Goal: Task Accomplishment & Management: Manage account settings

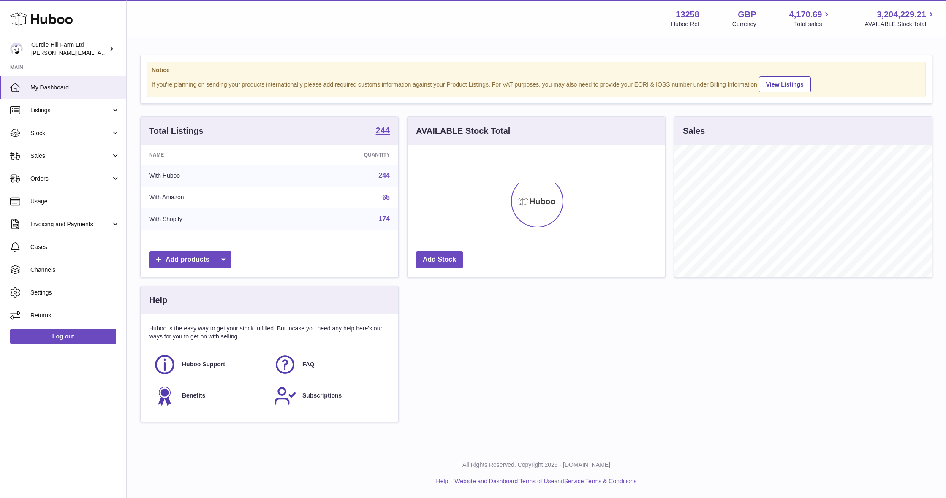
scroll to position [132, 258]
click at [69, 129] on span "Stock" at bounding box center [70, 133] width 81 height 8
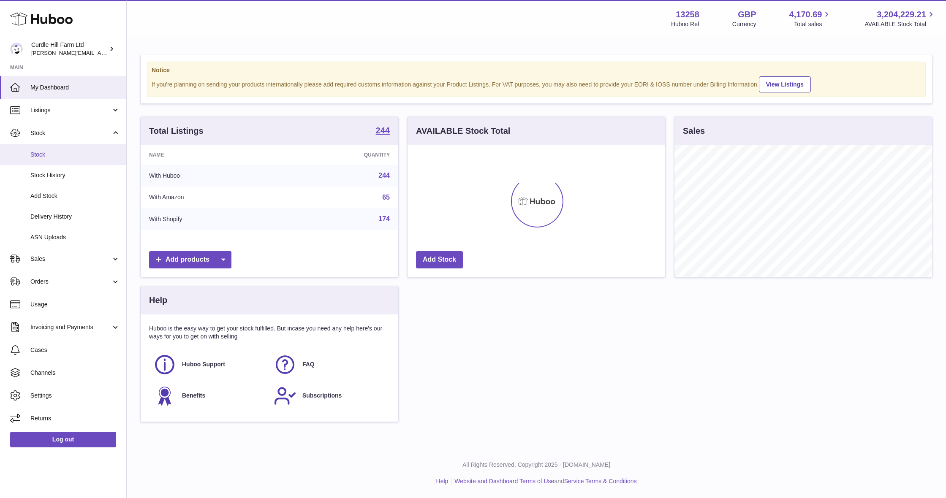
click at [87, 162] on link "Stock" at bounding box center [63, 154] width 126 height 21
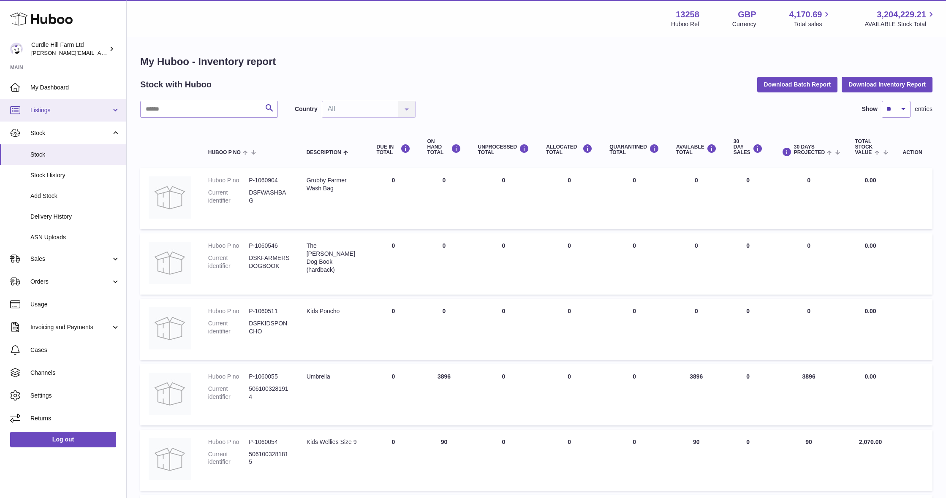
click at [67, 110] on span "Listings" at bounding box center [70, 110] width 81 height 8
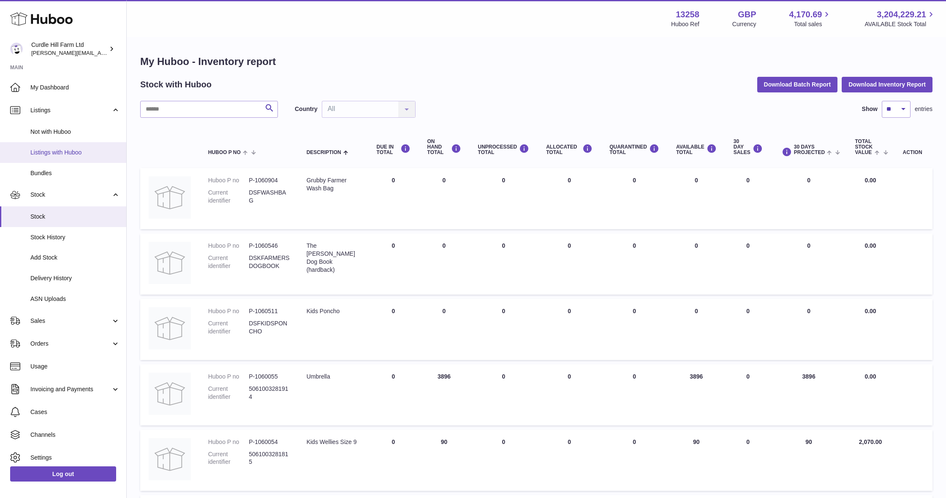
click at [70, 151] on span "Listings with Huboo" at bounding box center [75, 153] width 90 height 8
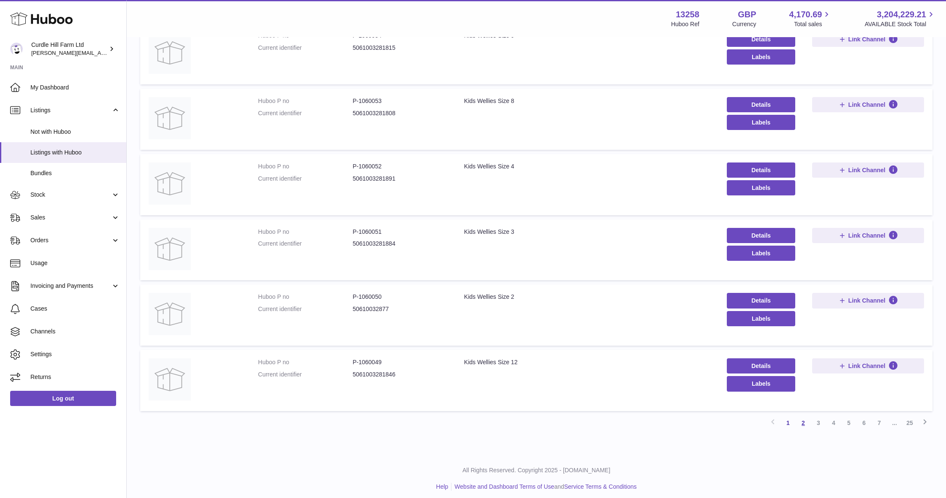
click at [805, 420] on link "2" at bounding box center [802, 422] width 15 height 15
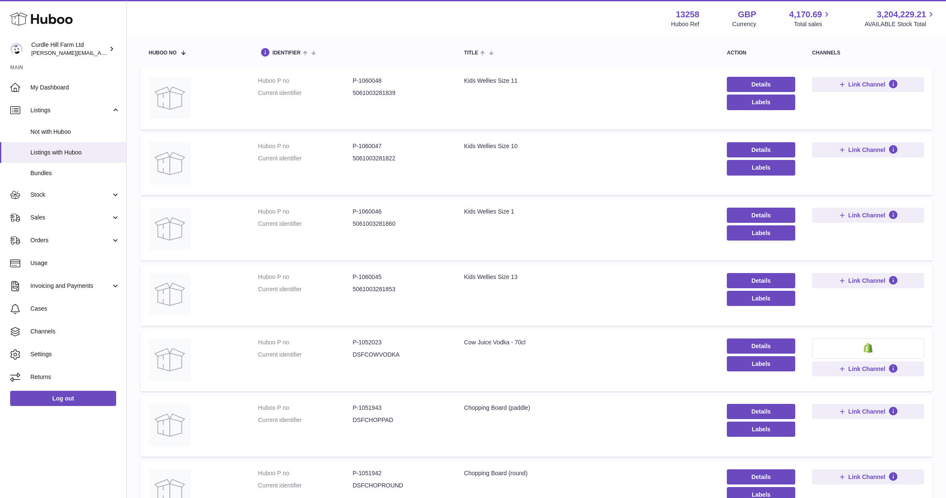
scroll to position [89, 0]
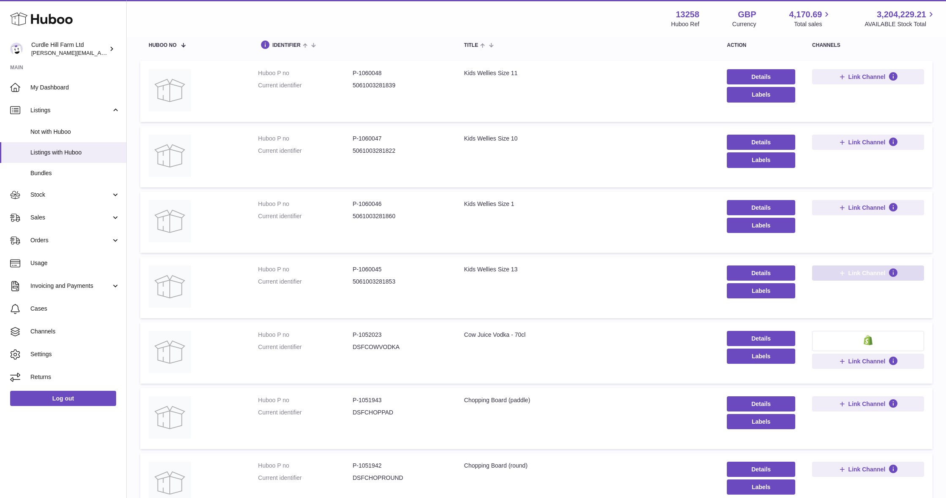
click at [866, 274] on span "Link Channel" at bounding box center [866, 273] width 37 height 8
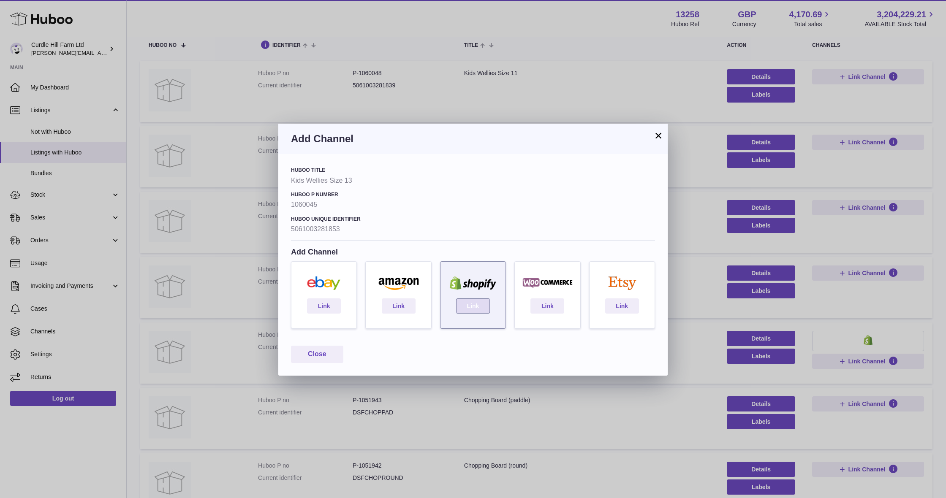
click at [460, 308] on link "Link" at bounding box center [473, 306] width 34 height 15
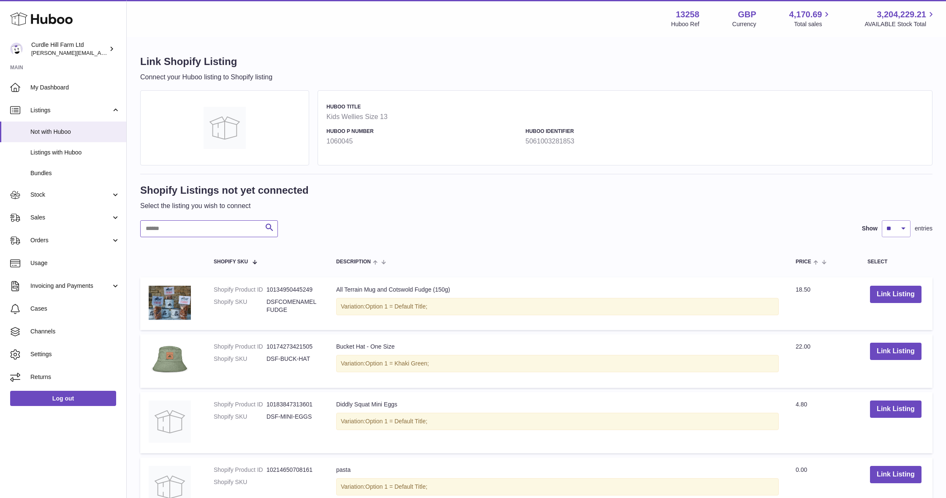
click at [237, 227] on input "text" at bounding box center [209, 228] width 138 height 17
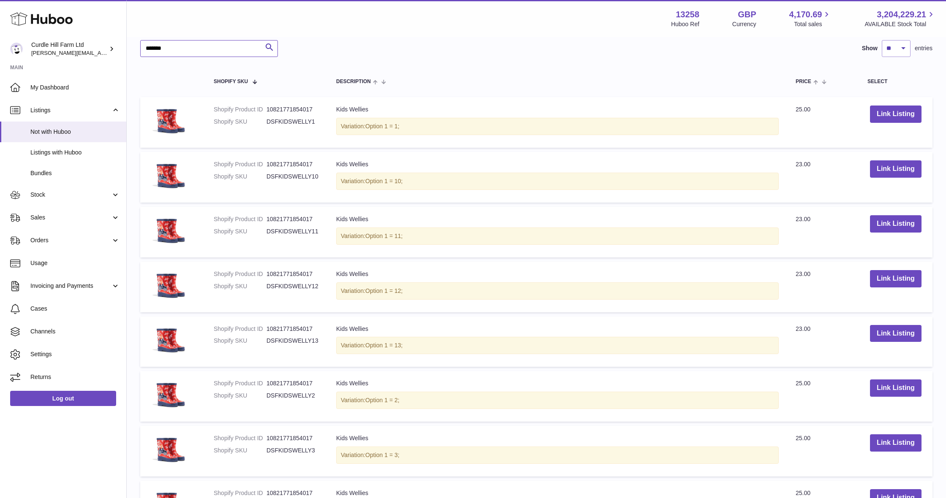
scroll to position [187, 0]
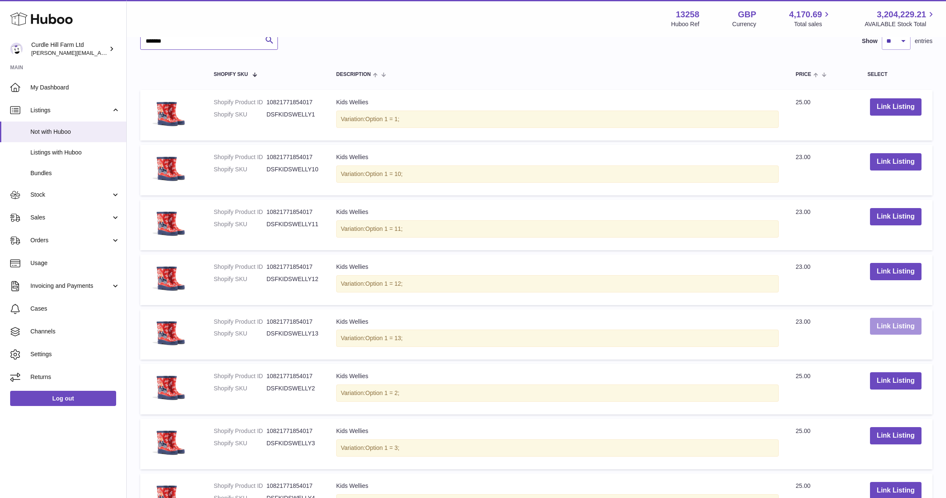
type input "*******"
click at [906, 323] on button "Link Listing" at bounding box center [896, 326] width 52 height 17
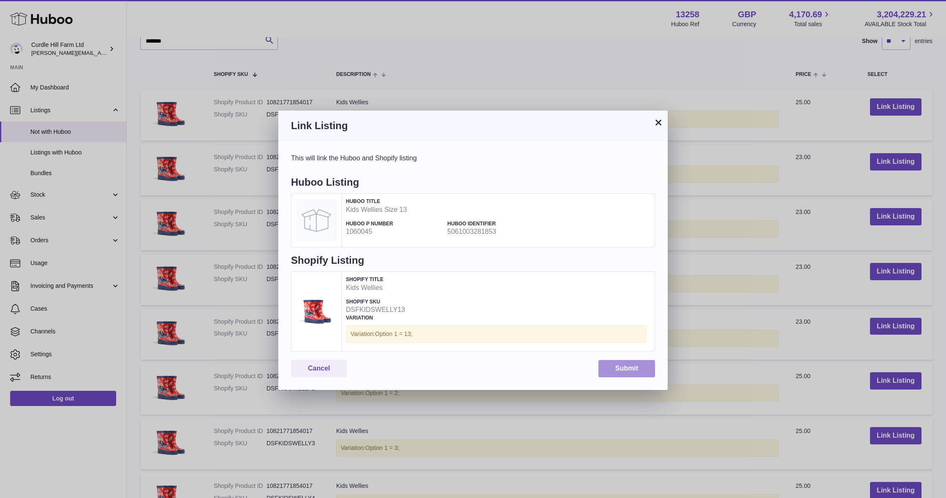
click at [635, 369] on button "Submit" at bounding box center [626, 368] width 57 height 17
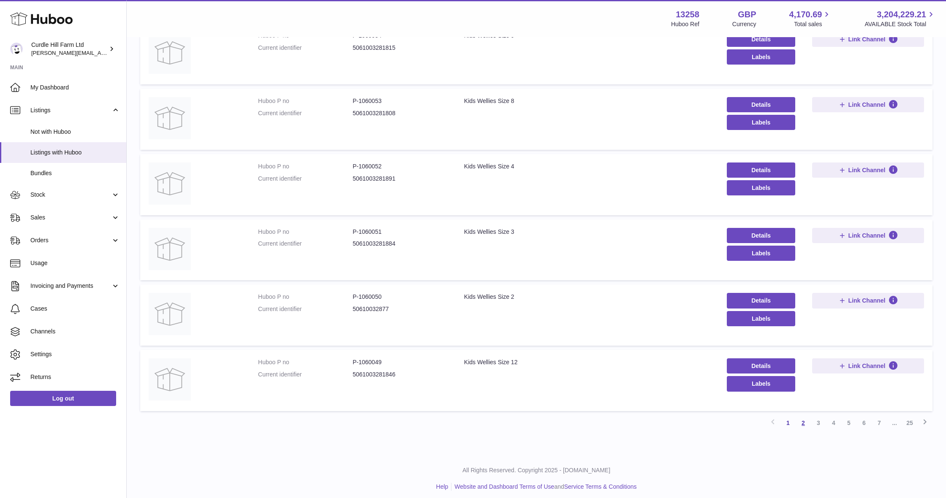
click at [804, 419] on link "2" at bounding box center [802, 422] width 15 height 15
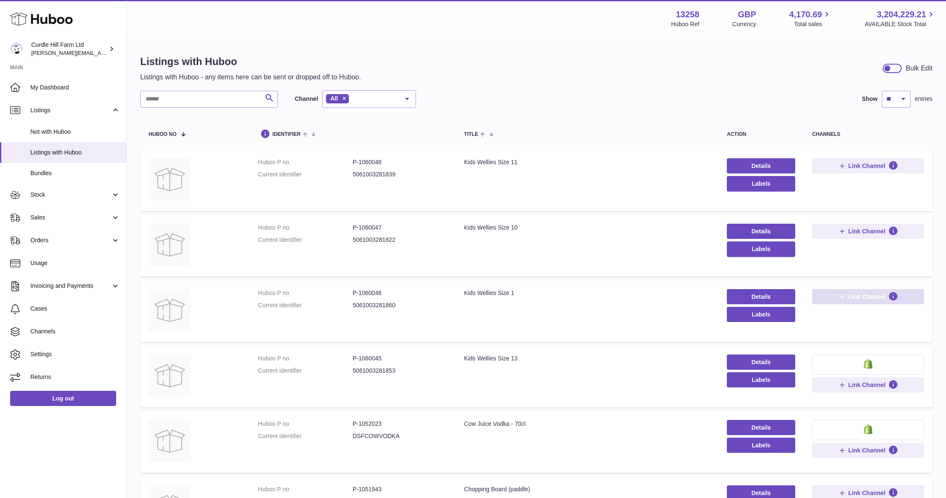
click at [849, 298] on span "Link Channel" at bounding box center [866, 297] width 37 height 8
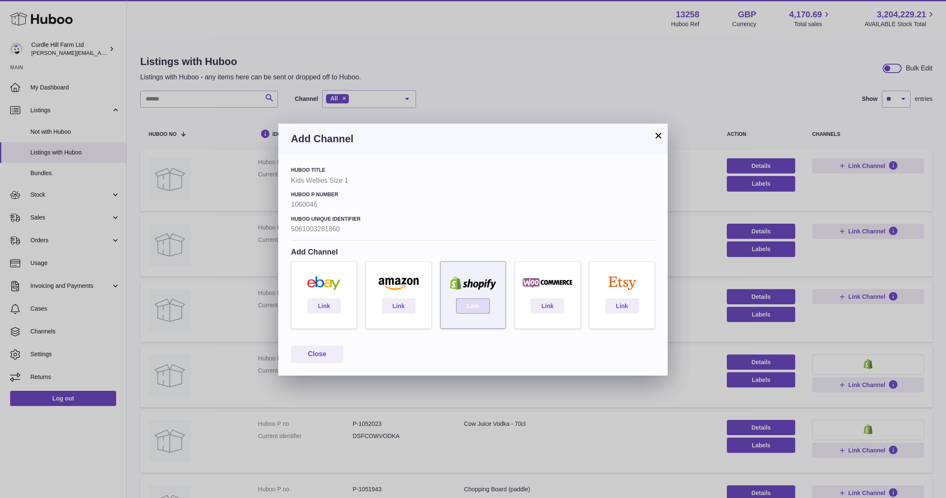
click at [464, 304] on link "Link" at bounding box center [473, 306] width 34 height 15
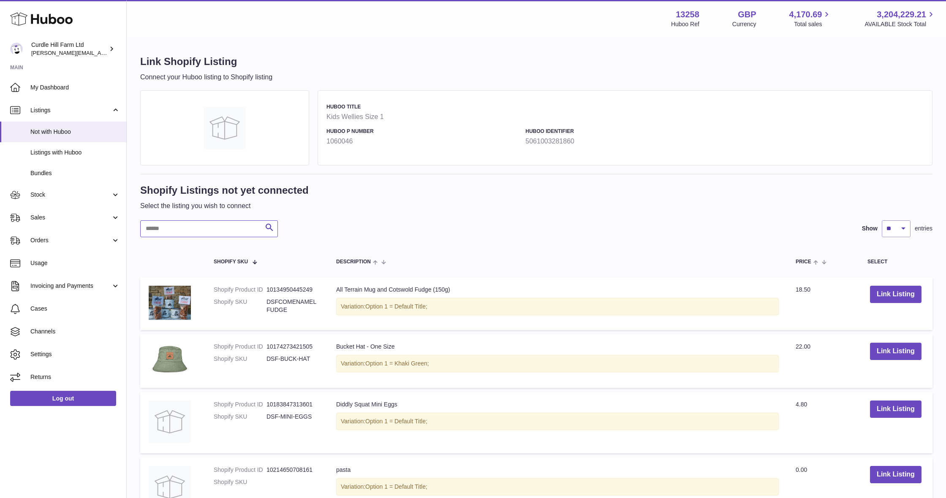
click at [230, 224] on input "text" at bounding box center [209, 228] width 138 height 17
type input "*******"
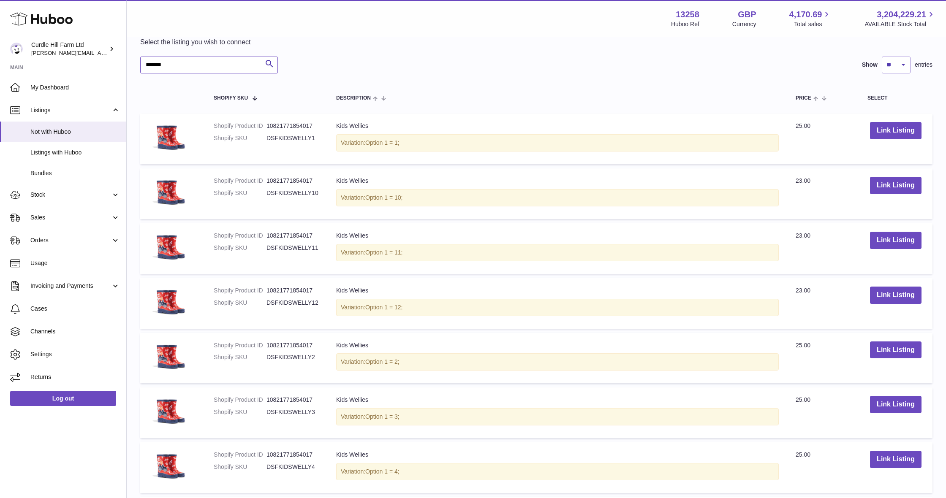
scroll to position [164, 0]
click at [896, 133] on button "Link Listing" at bounding box center [896, 130] width 52 height 17
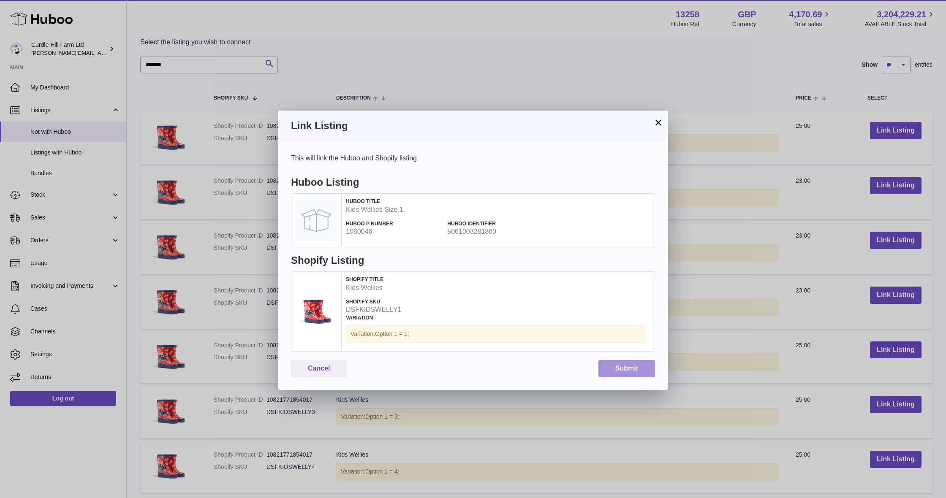
click at [630, 365] on button "Submit" at bounding box center [626, 368] width 57 height 17
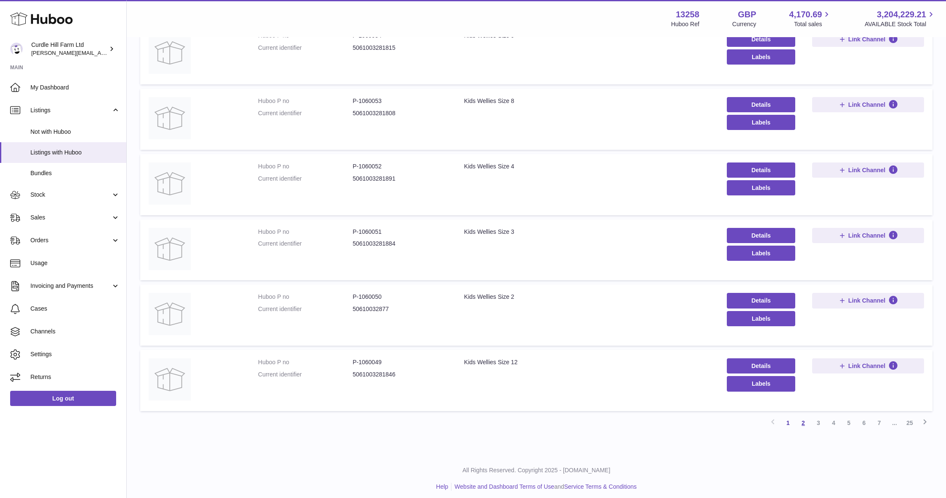
click at [803, 424] on link "2" at bounding box center [802, 422] width 15 height 15
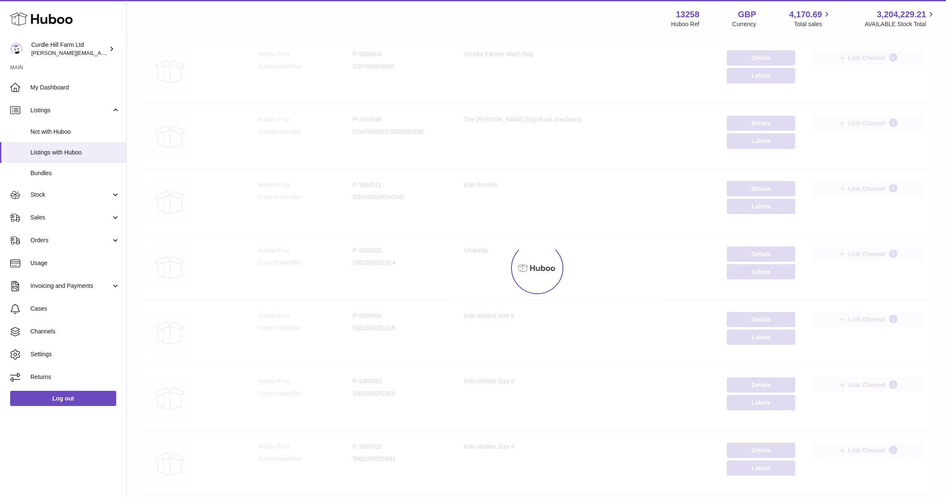
scroll to position [38, 0]
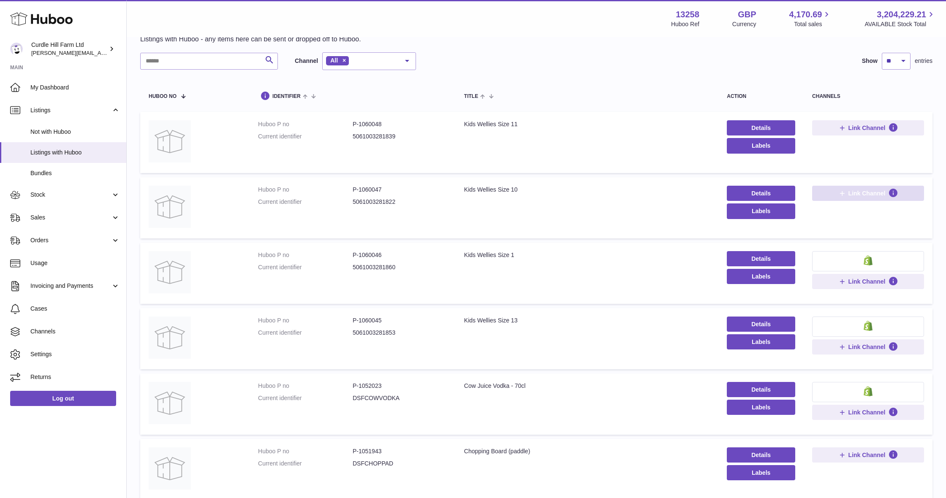
click at [874, 192] on span "Link Channel" at bounding box center [866, 194] width 37 height 8
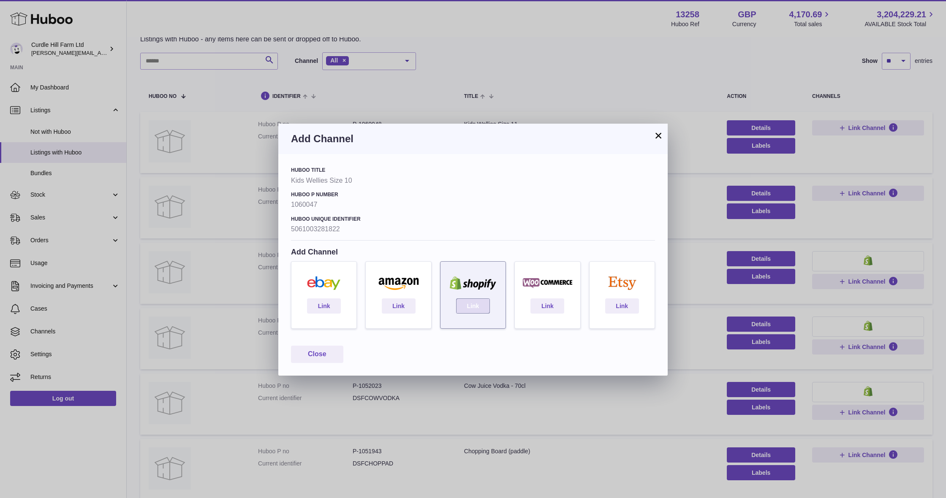
click at [461, 303] on link "Link" at bounding box center [473, 306] width 34 height 15
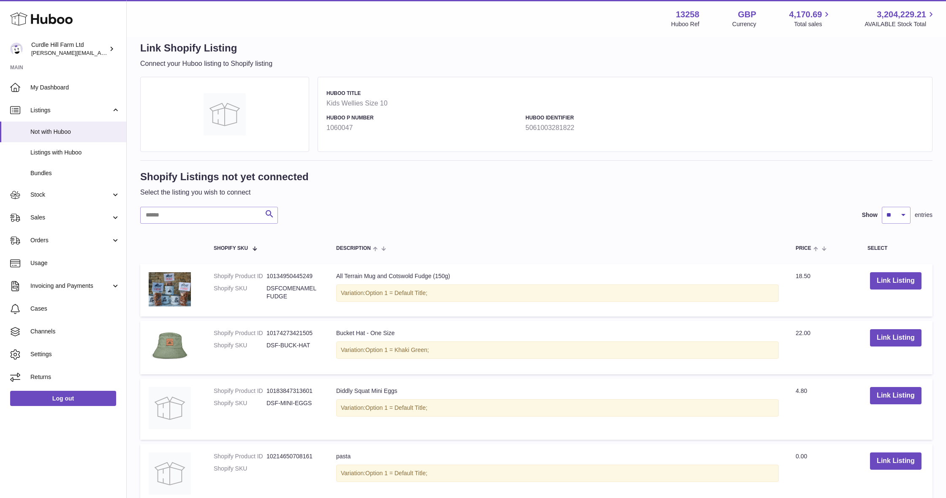
scroll to position [13, 0]
click at [203, 218] on input "text" at bounding box center [209, 215] width 138 height 17
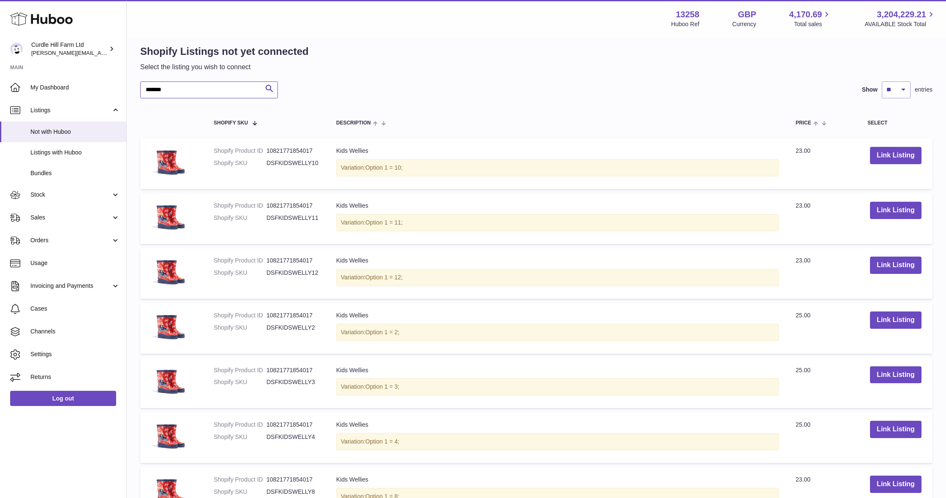
scroll to position [138, 0]
type input "*******"
click at [893, 155] on button "Link Listing" at bounding box center [896, 155] width 52 height 17
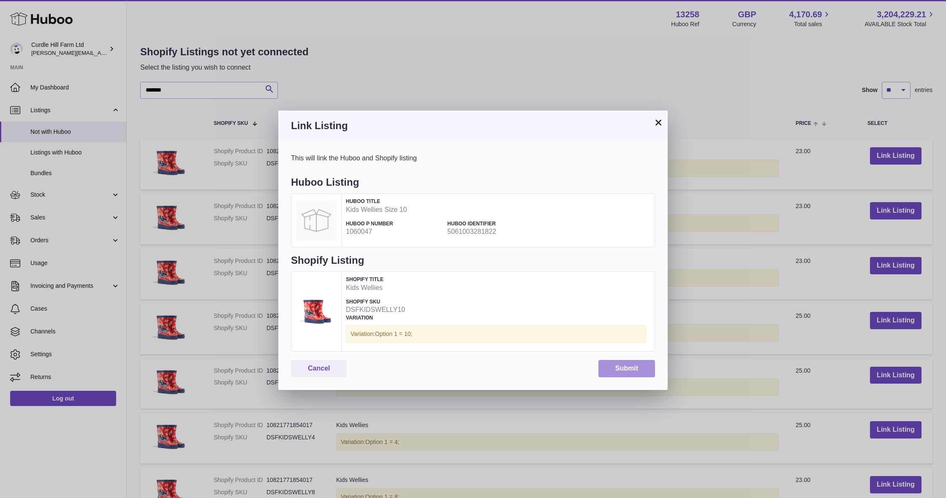
click at [615, 363] on button "Submit" at bounding box center [626, 368] width 57 height 17
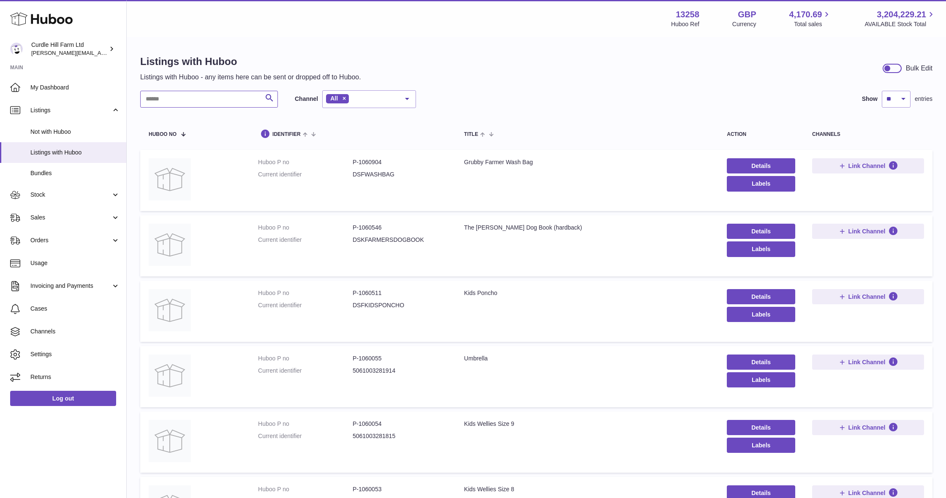
click at [213, 102] on input "text" at bounding box center [209, 99] width 138 height 17
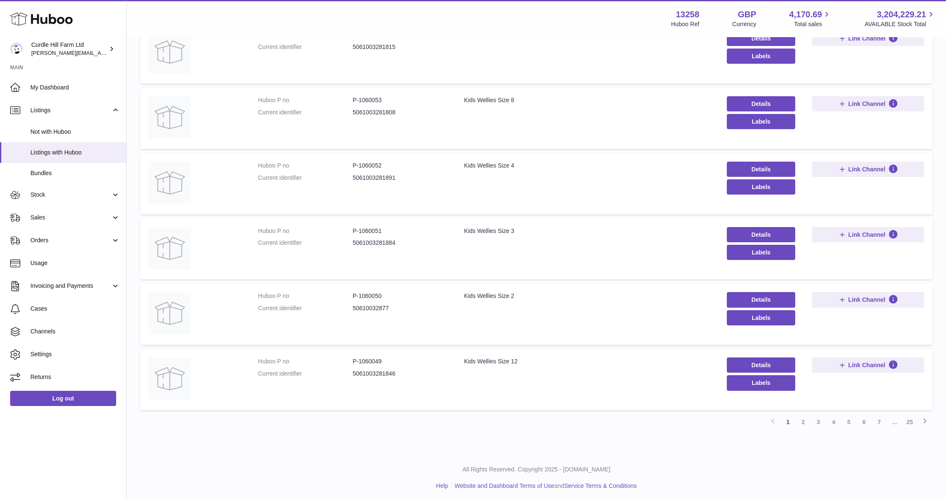
scroll to position [388, 0]
click at [805, 423] on link "2" at bounding box center [802, 422] width 15 height 15
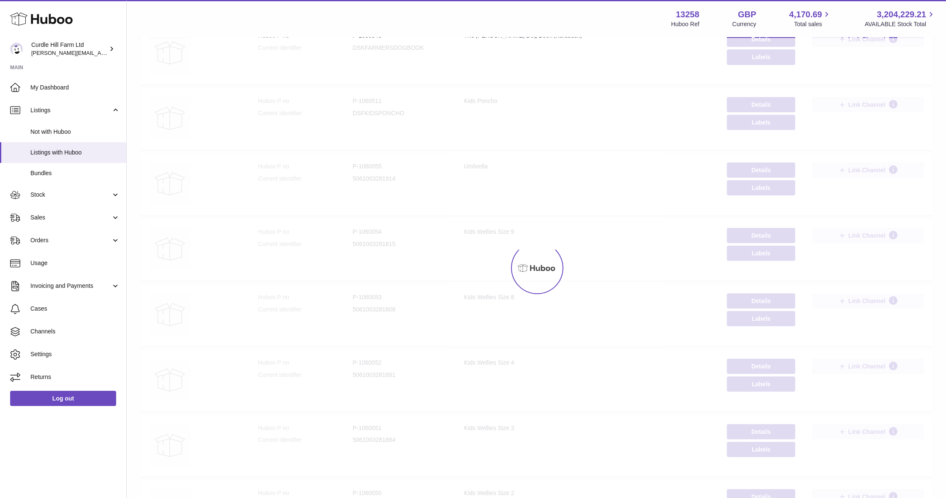
scroll to position [38, 0]
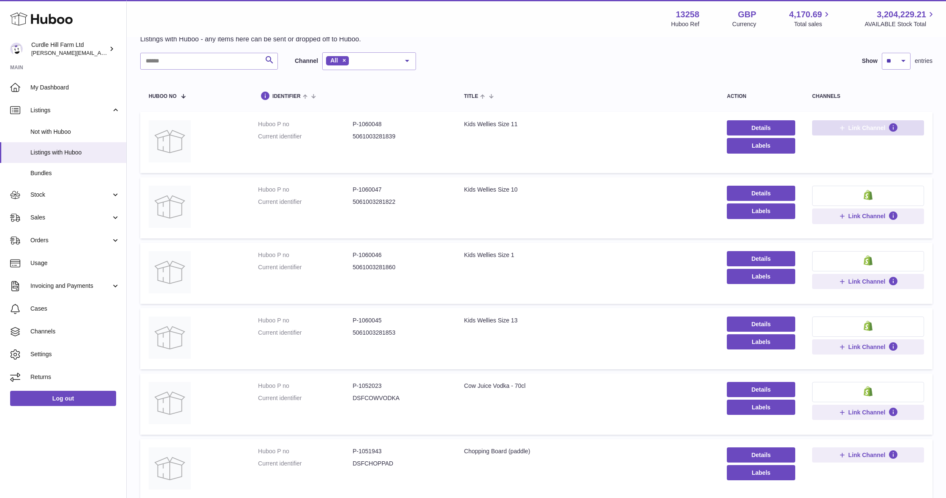
click at [848, 122] on button "Link Channel" at bounding box center [868, 127] width 112 height 15
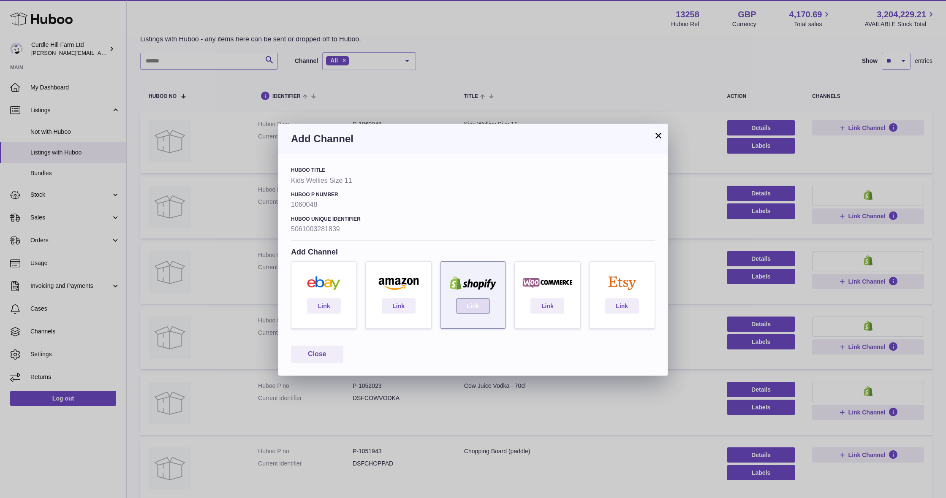
click at [475, 312] on link "Link" at bounding box center [473, 306] width 34 height 15
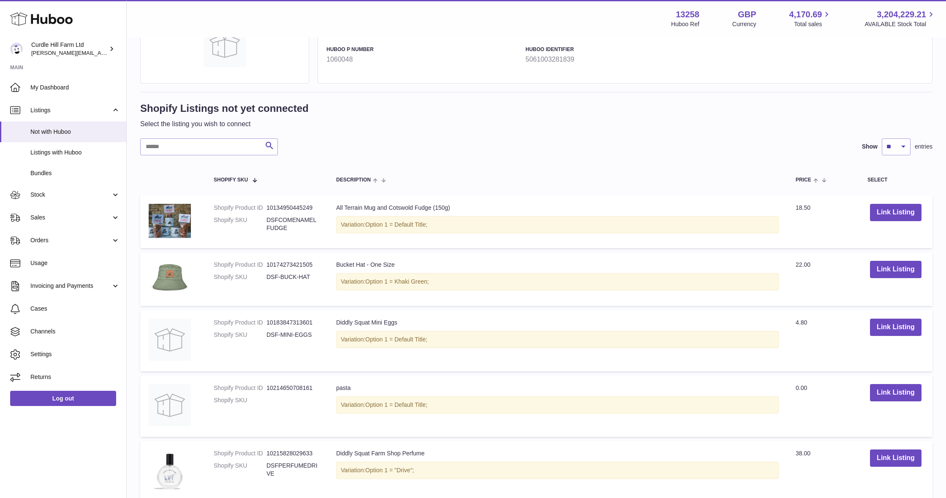
scroll to position [91, 0]
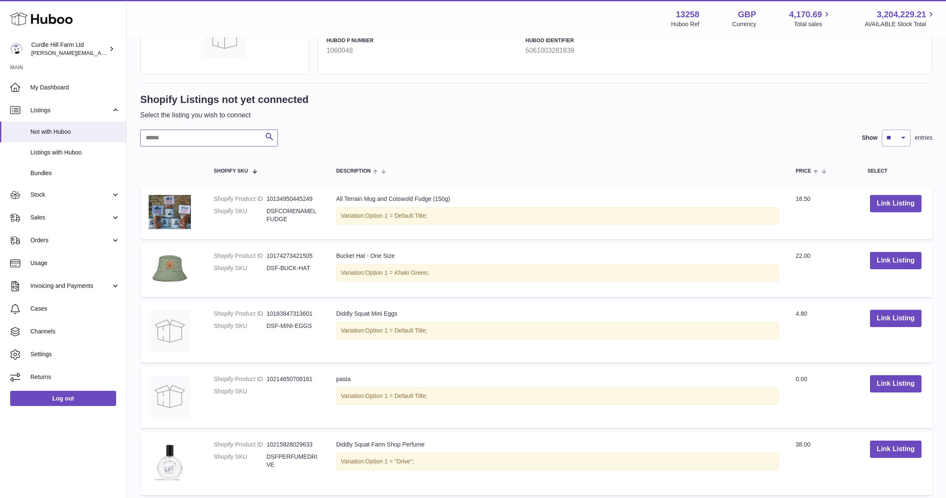
click at [204, 141] on input "text" at bounding box center [209, 138] width 138 height 17
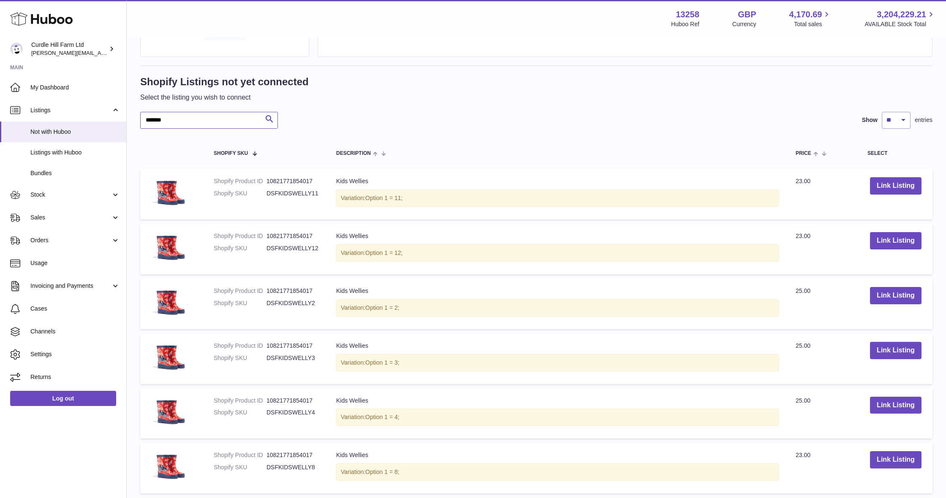
scroll to position [109, 0]
type input "*******"
click at [906, 183] on button "Link Listing" at bounding box center [896, 185] width 52 height 17
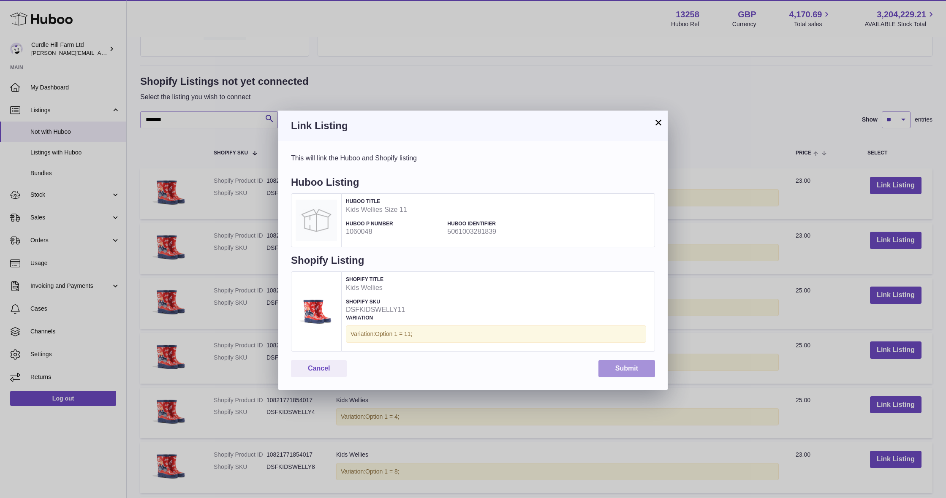
click at [648, 367] on button "Submit" at bounding box center [626, 368] width 57 height 17
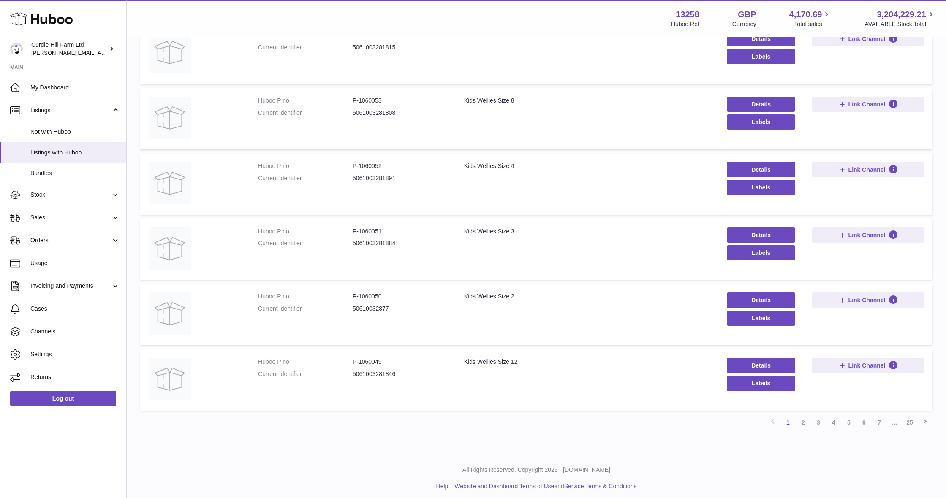
scroll to position [388, 0]
click at [805, 421] on link "2" at bounding box center [802, 422] width 15 height 15
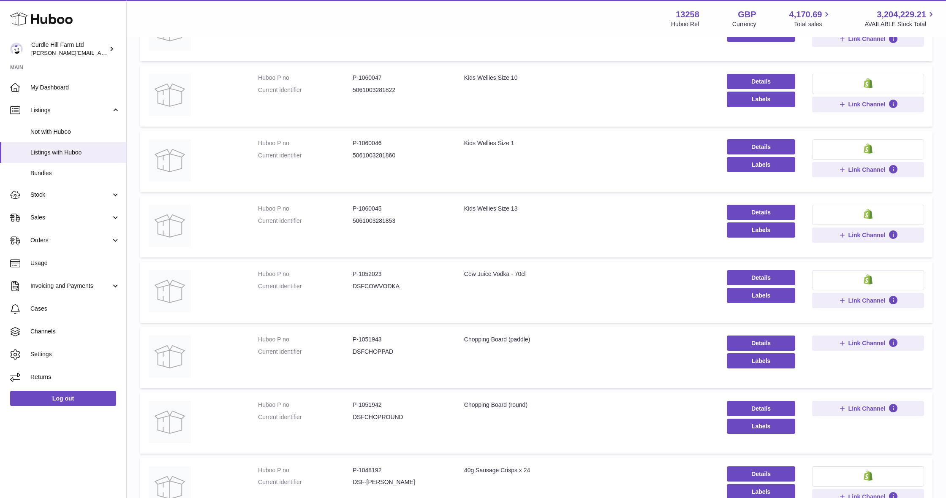
scroll to position [38, 0]
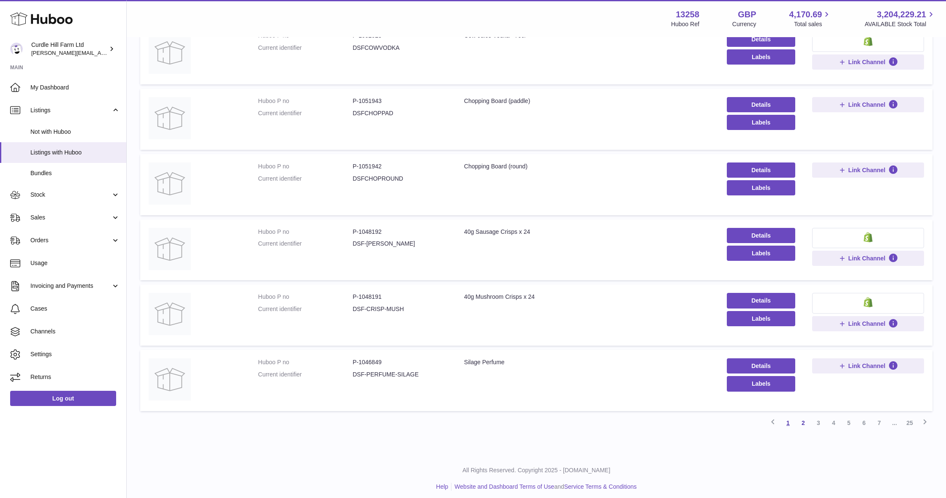
click at [790, 418] on link "1" at bounding box center [787, 422] width 15 height 15
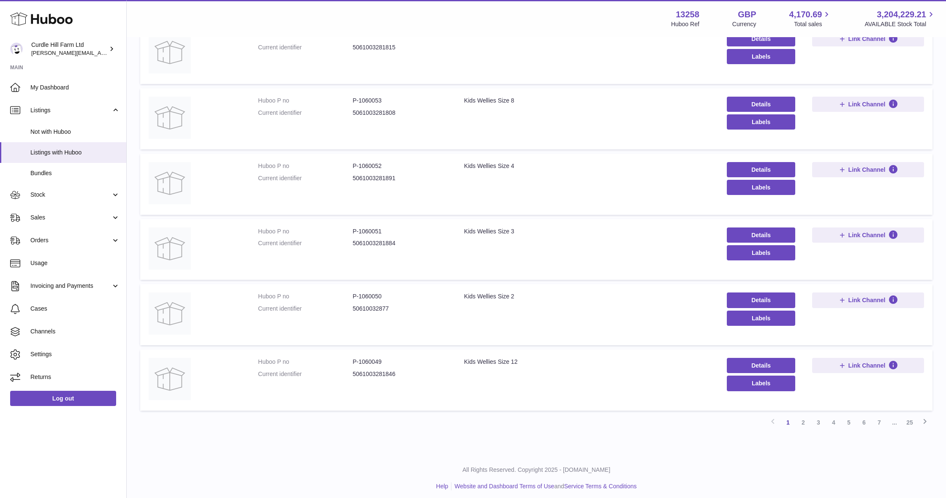
scroll to position [388, 0]
click at [830, 362] on button "Link Channel" at bounding box center [868, 365] width 112 height 15
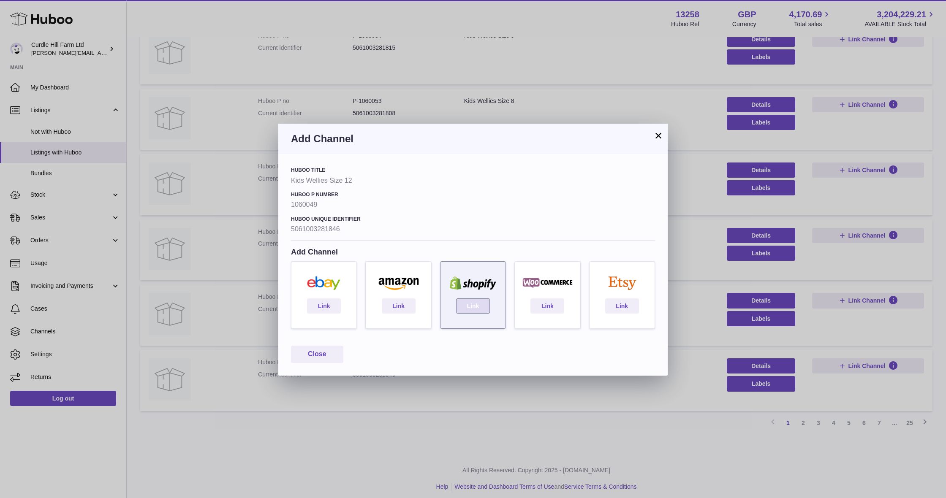
click at [483, 309] on link "Link" at bounding box center [473, 306] width 34 height 15
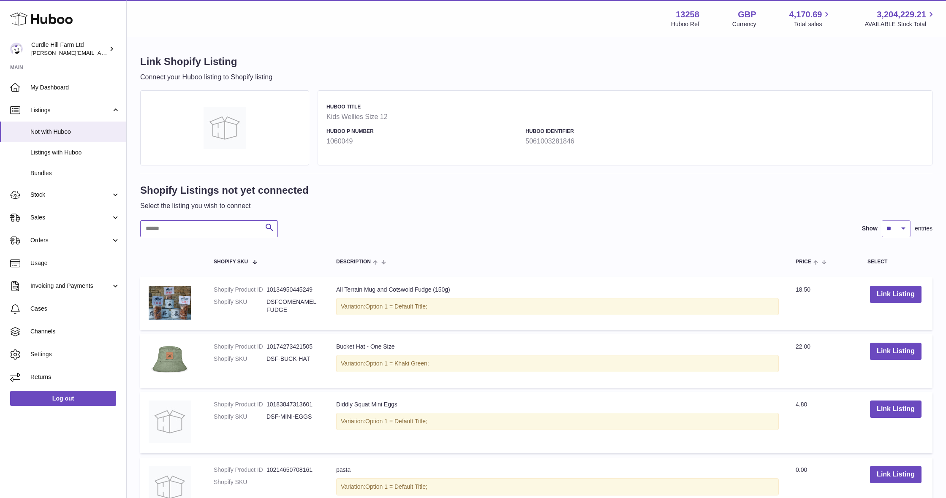
click at [179, 229] on input "text" at bounding box center [209, 228] width 138 height 17
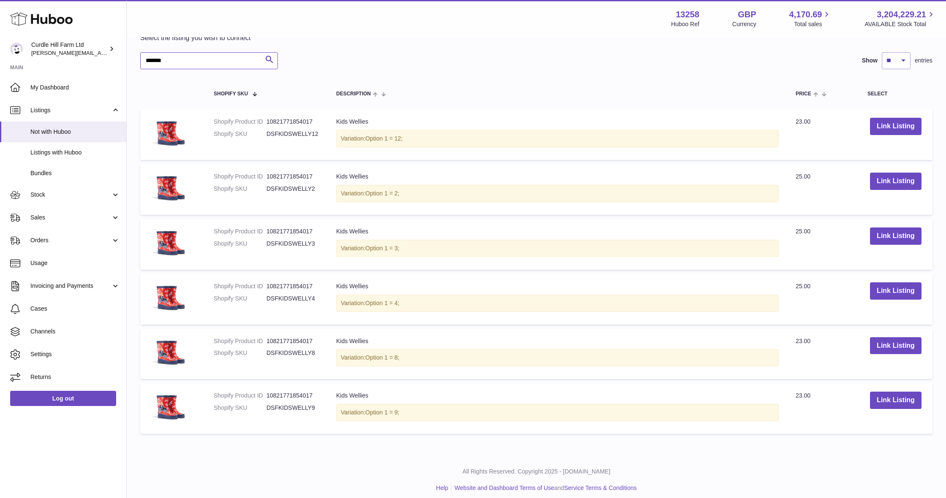
scroll to position [168, 0]
type input "*******"
click at [896, 123] on button "Link Listing" at bounding box center [896, 126] width 52 height 17
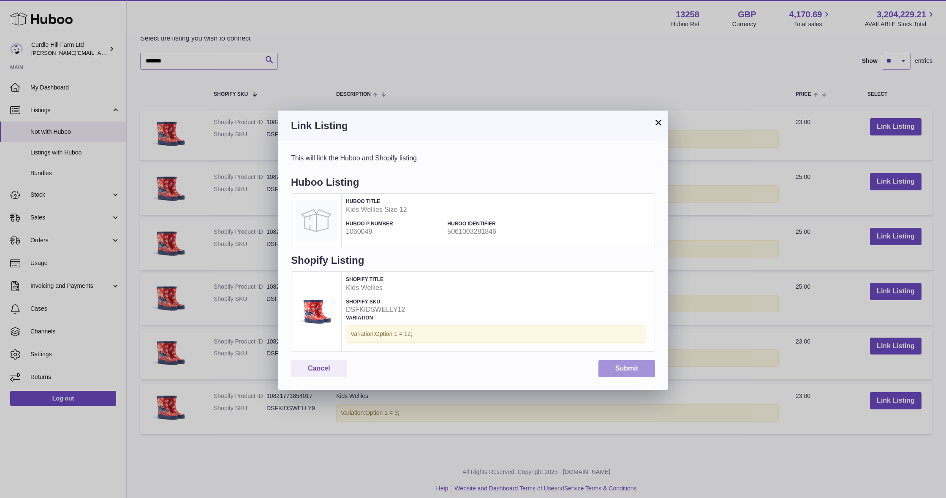
click at [626, 369] on button "Submit" at bounding box center [626, 368] width 57 height 17
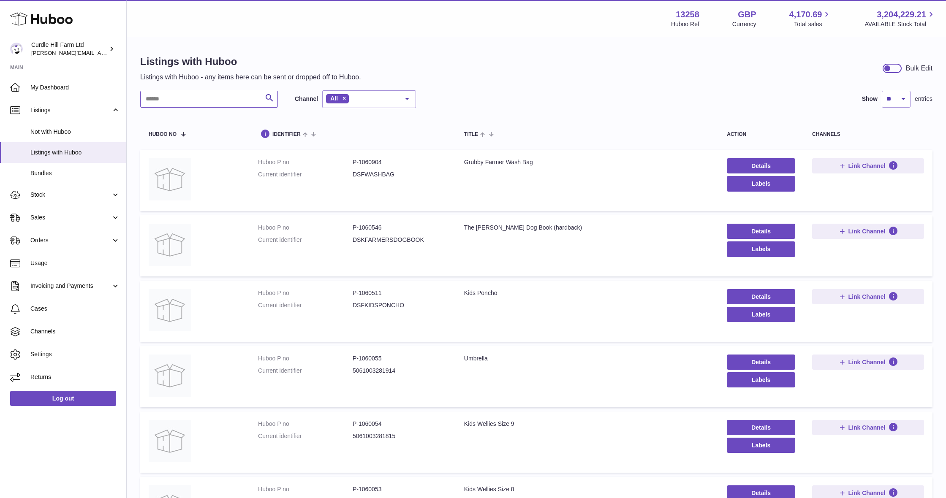
click at [214, 98] on input "text" at bounding box center [209, 99] width 138 height 17
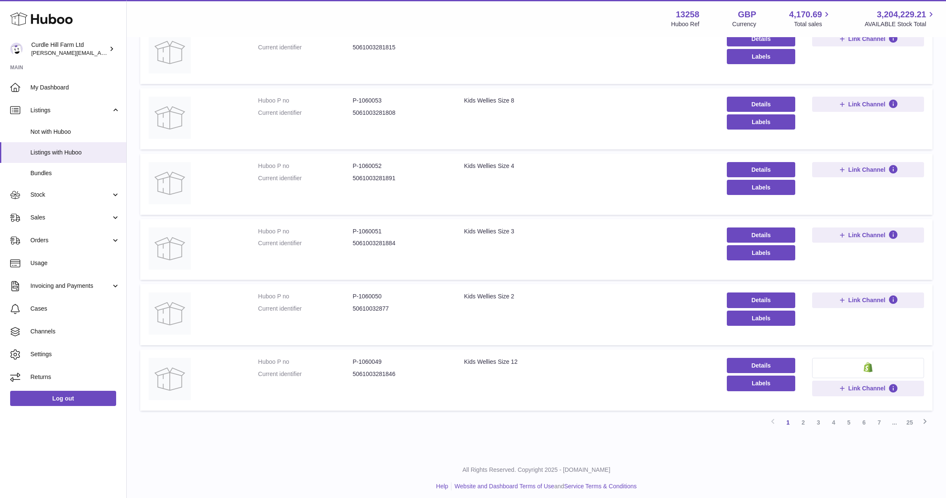
scroll to position [388, 0]
click at [873, 301] on button "Link Channel" at bounding box center [868, 300] width 112 height 15
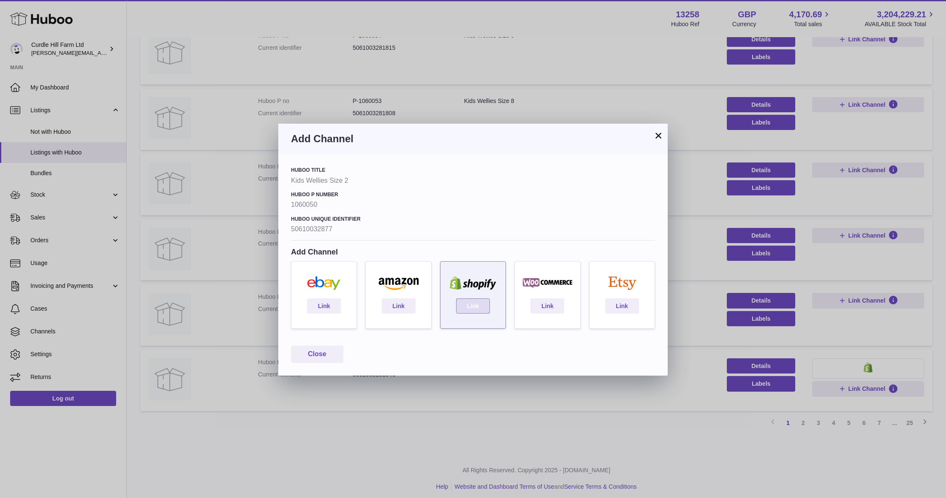
click at [476, 307] on link "Link" at bounding box center [473, 306] width 34 height 15
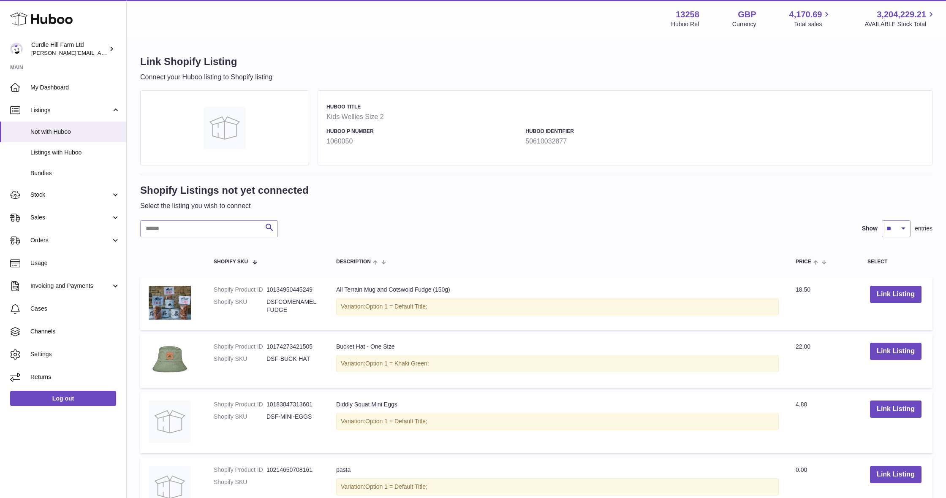
scroll to position [4, 0]
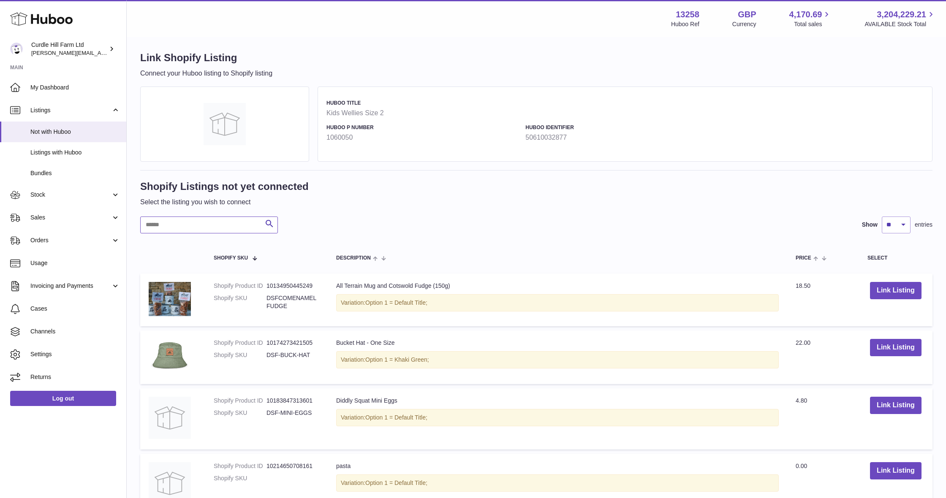
click at [200, 228] on input "text" at bounding box center [209, 225] width 138 height 17
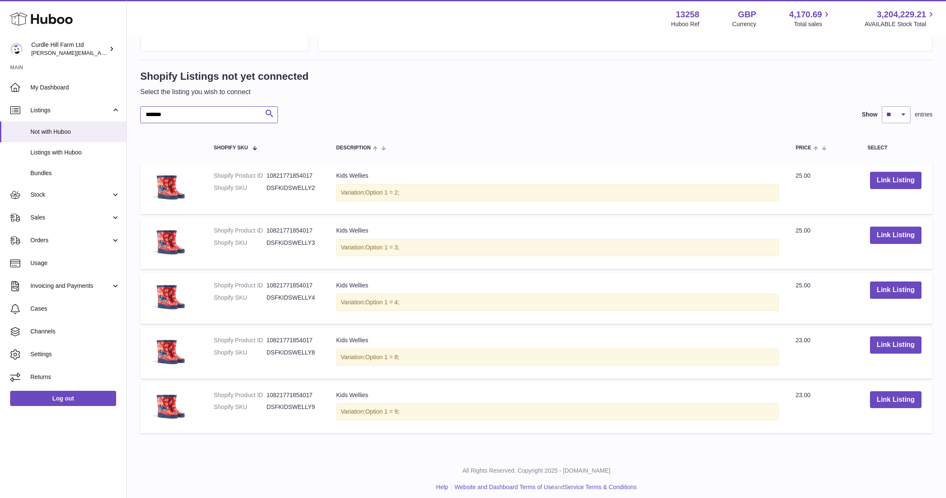
scroll to position [114, 0]
type input "*******"
click at [897, 180] on button "Link Listing" at bounding box center [896, 180] width 52 height 17
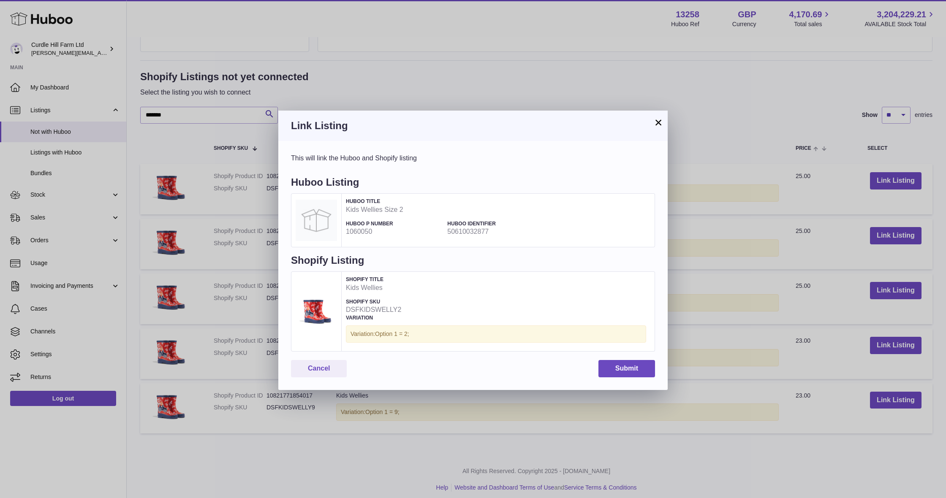
click at [627, 375] on div "This will link the Huboo and Shopify listing Huboo Listing Huboo Title Kids Wel…" at bounding box center [472, 265] width 389 height 249
click at [629, 371] on button "Submit" at bounding box center [626, 368] width 57 height 17
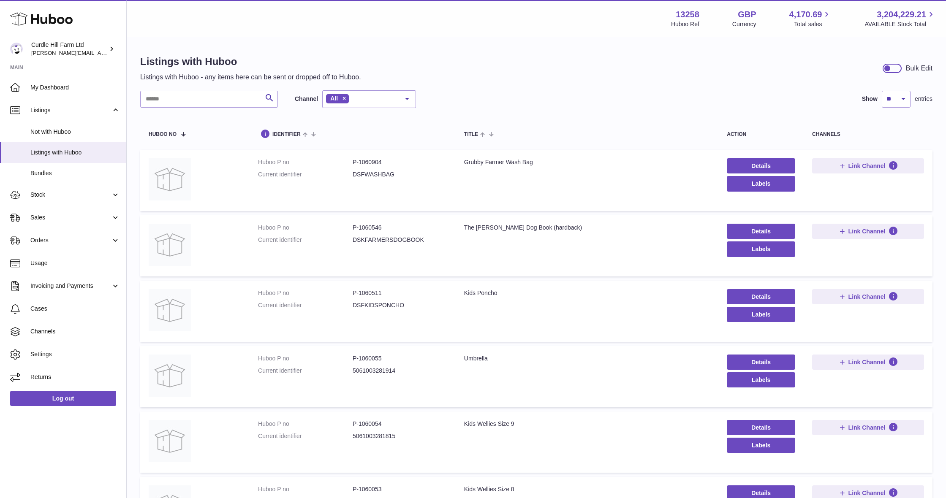
scroll to position [301, 0]
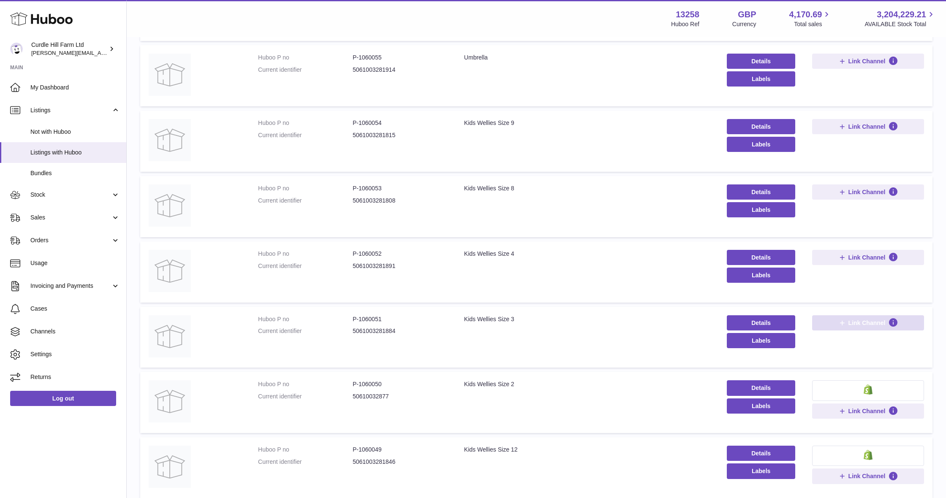
click at [875, 319] on span "Link Channel" at bounding box center [866, 323] width 37 height 8
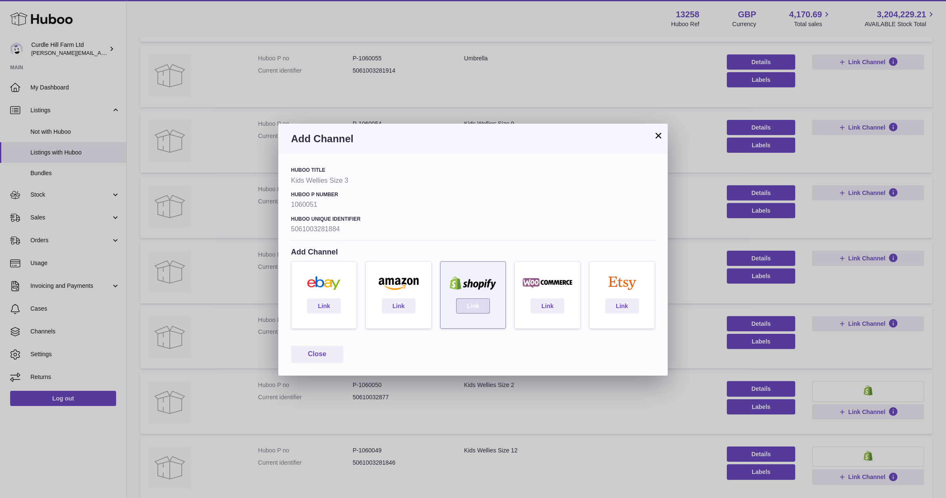
click at [472, 307] on link "Link" at bounding box center [473, 306] width 34 height 15
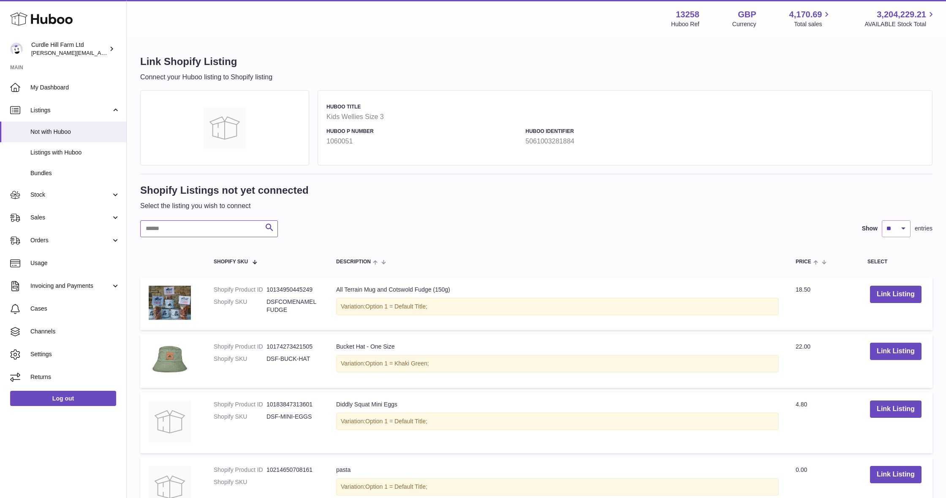
click at [251, 232] on input "text" at bounding box center [209, 228] width 138 height 17
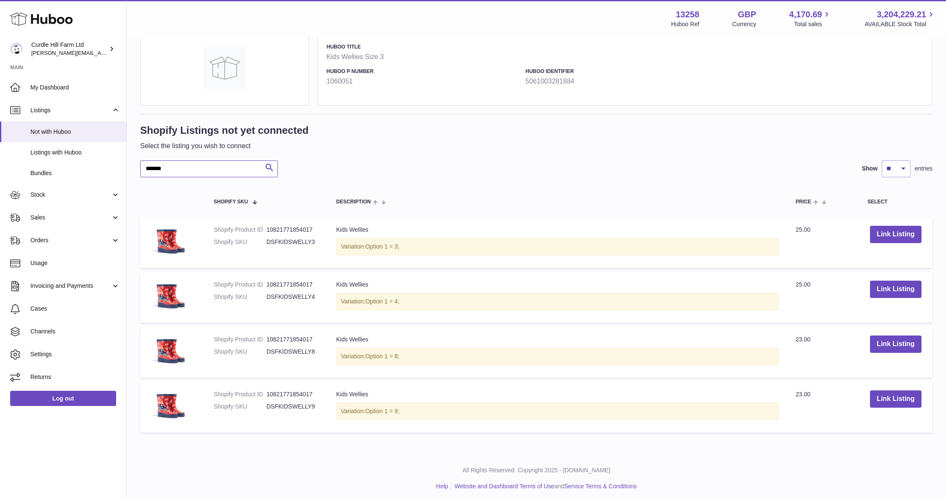
scroll to position [60, 0]
type input "*******"
click at [896, 232] on button "Link Listing" at bounding box center [896, 234] width 52 height 17
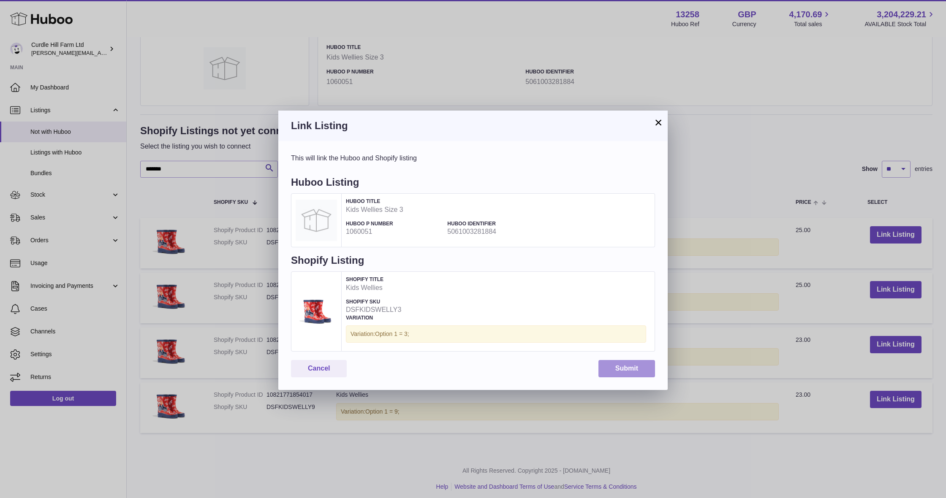
click at [627, 370] on button "Submit" at bounding box center [626, 368] width 57 height 17
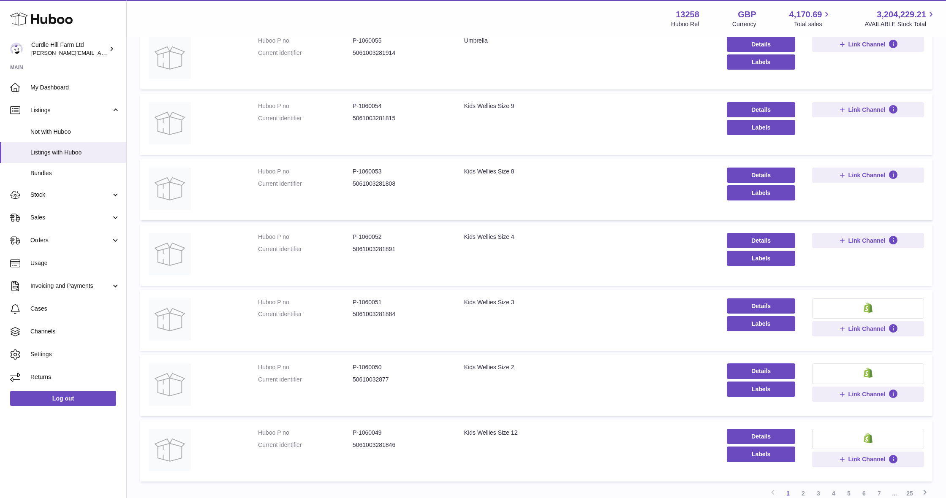
scroll to position [317, 0]
click at [852, 238] on span "Link Channel" at bounding box center [866, 242] width 37 height 8
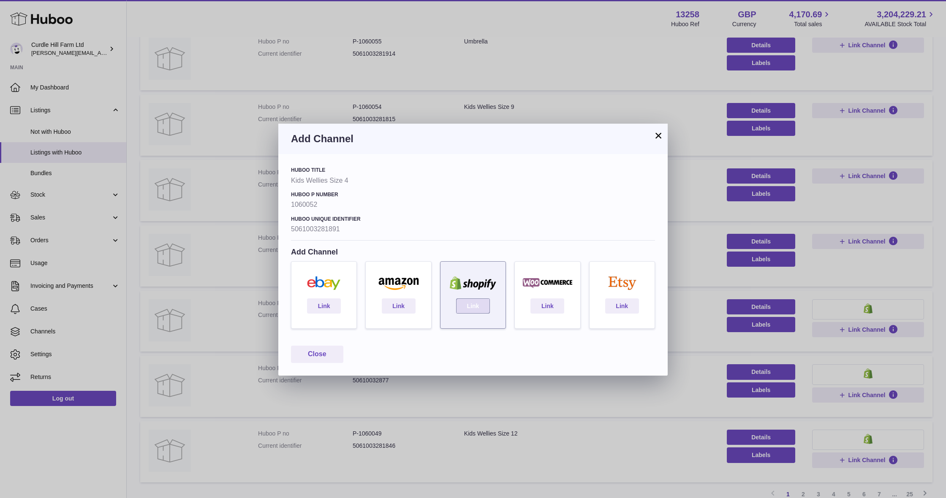
click at [472, 304] on link "Link" at bounding box center [473, 306] width 34 height 15
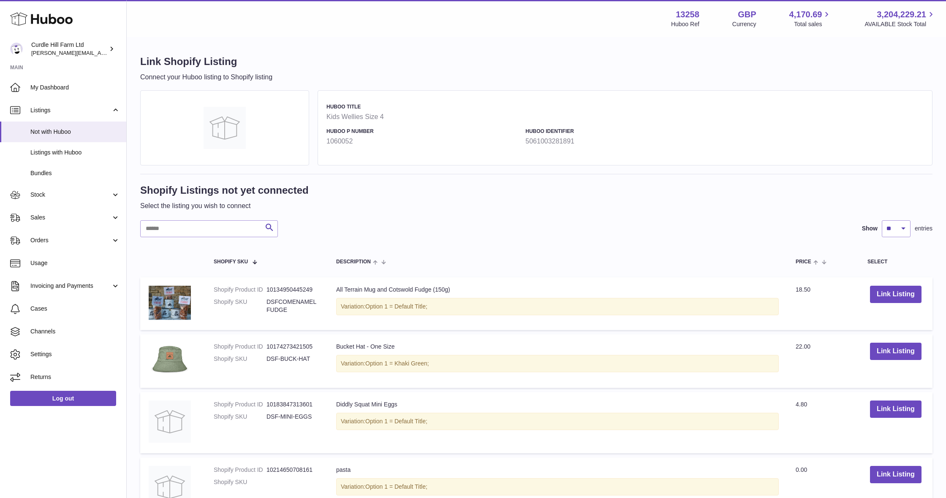
scroll to position [3, 0]
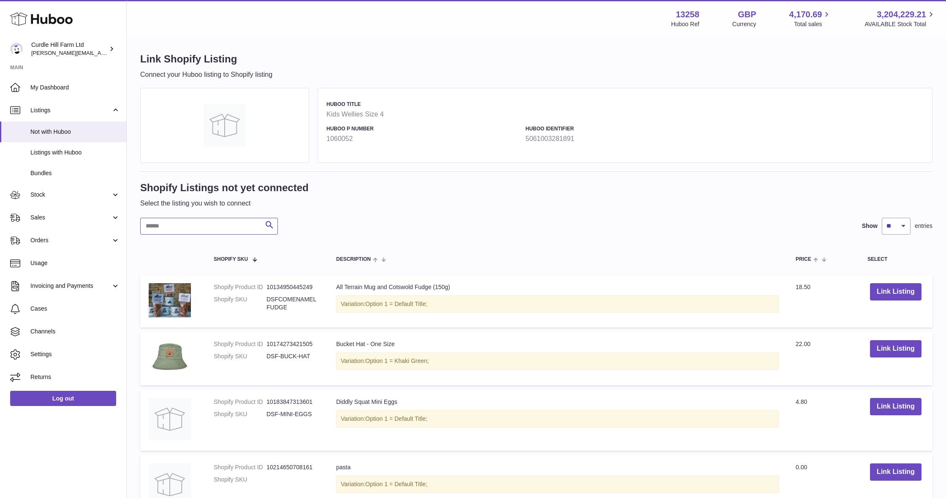
click at [233, 224] on input "text" at bounding box center [209, 226] width 138 height 17
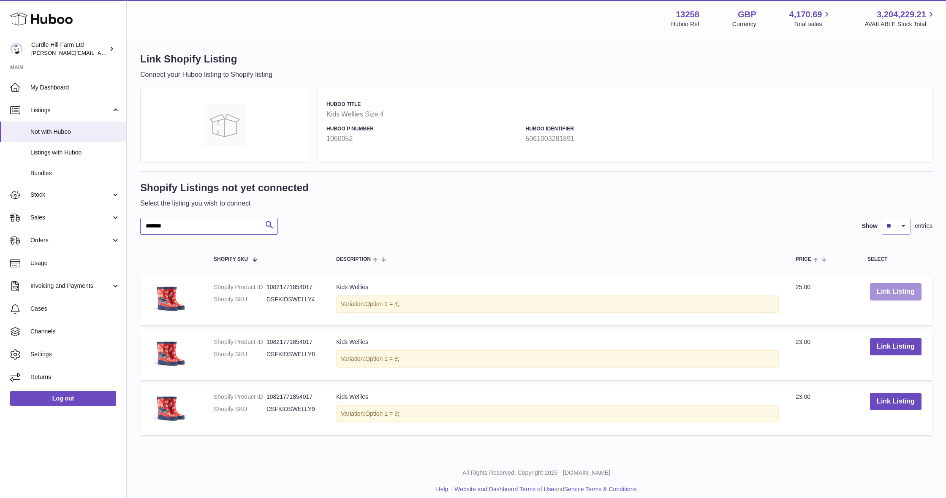
type input "*******"
click at [909, 291] on button "Link Listing" at bounding box center [896, 291] width 52 height 17
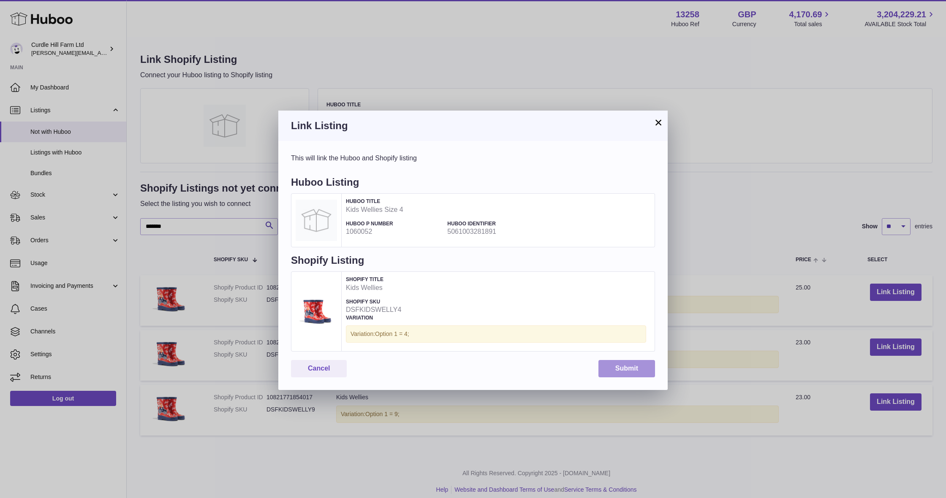
click at [619, 365] on button "Submit" at bounding box center [626, 368] width 57 height 17
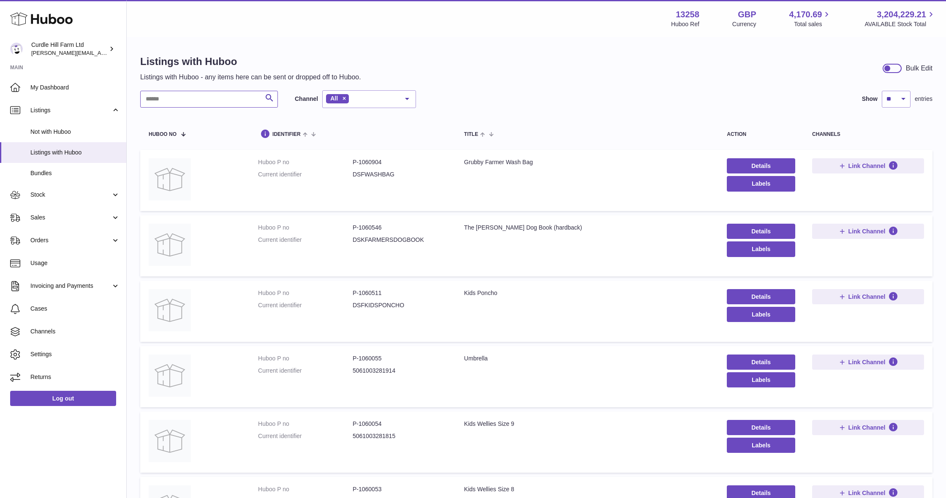
click at [193, 99] on input "text" at bounding box center [209, 99] width 138 height 17
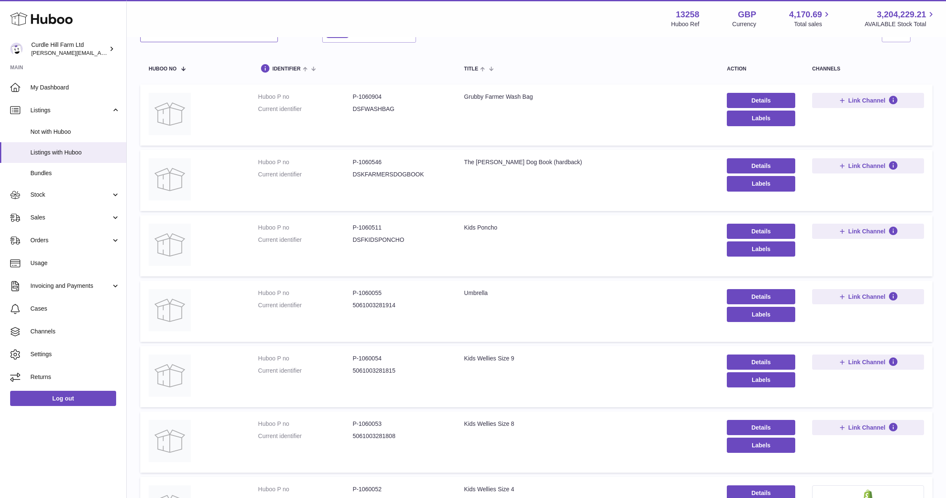
scroll to position [66, 0]
click at [855, 425] on span "Link Channel" at bounding box center [866, 427] width 37 height 8
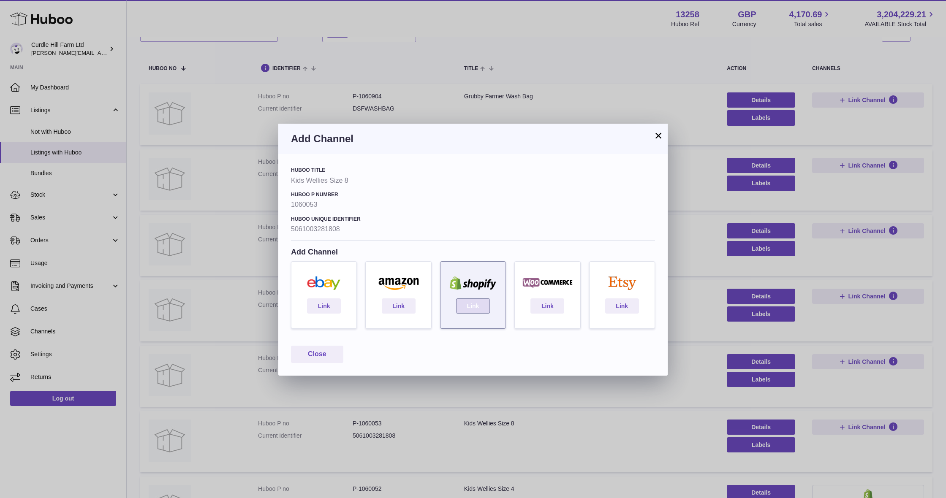
click at [477, 309] on link "Link" at bounding box center [473, 306] width 34 height 15
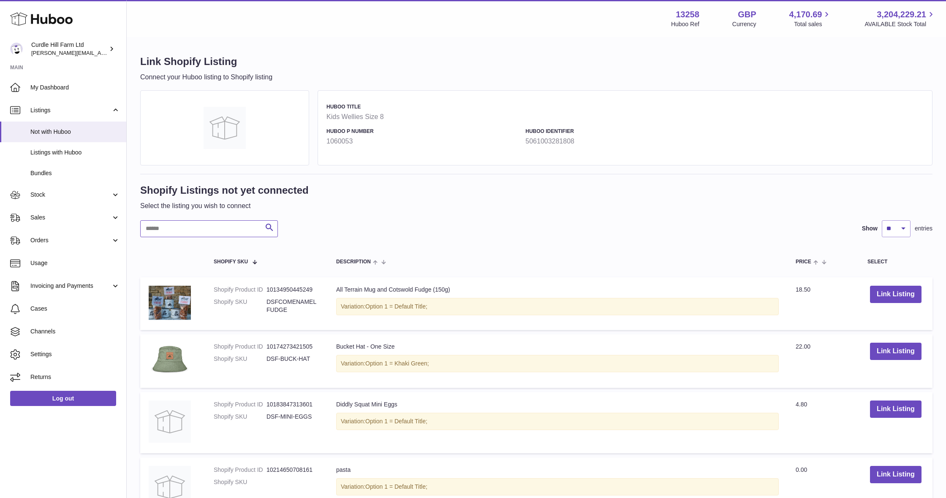
click at [208, 233] on input "text" at bounding box center [209, 228] width 138 height 17
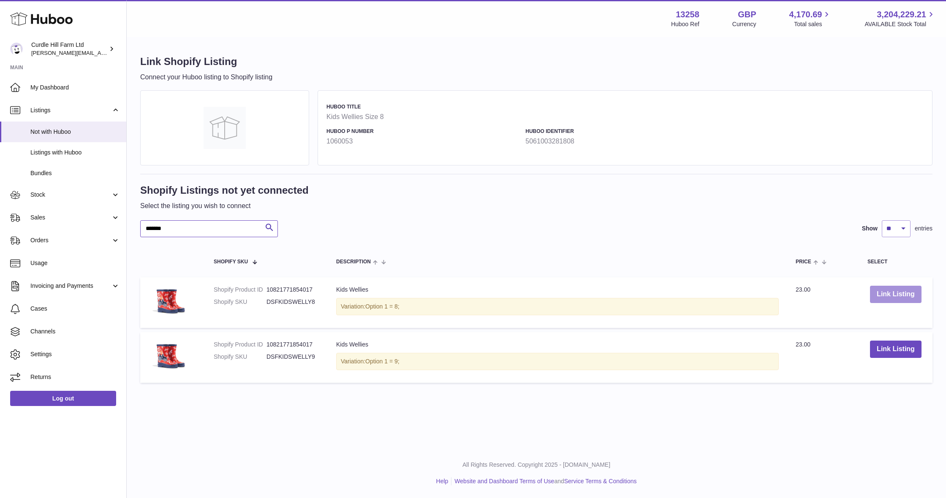
type input "*******"
click at [904, 295] on button "Link Listing" at bounding box center [896, 294] width 52 height 17
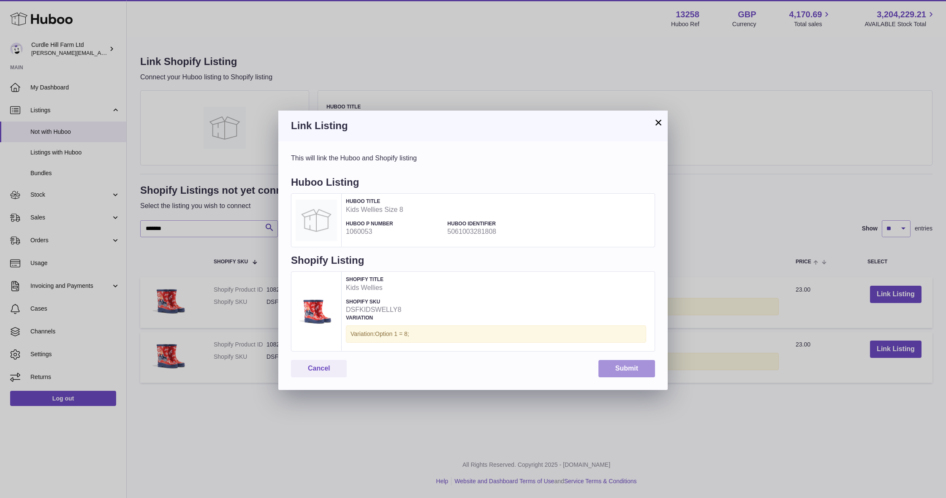
click at [617, 364] on button "Submit" at bounding box center [626, 368] width 57 height 17
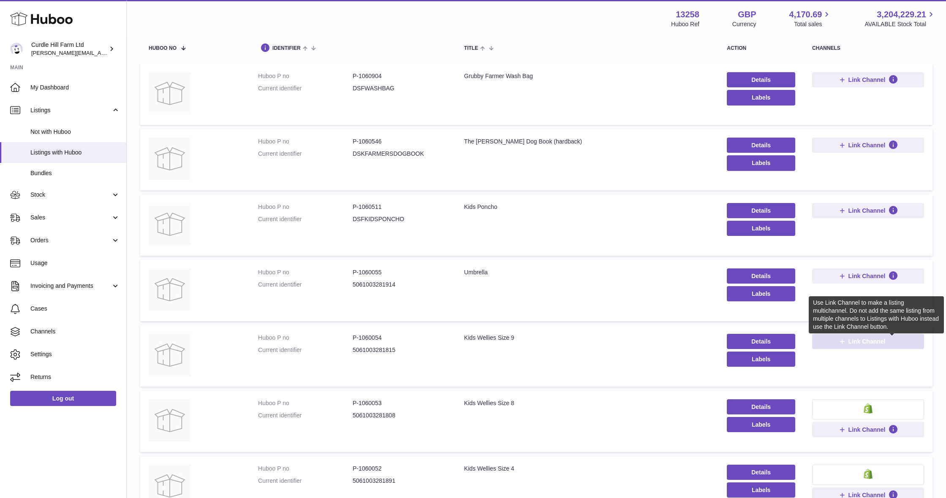
click at [896, 337] on icon at bounding box center [893, 342] width 10 height 10
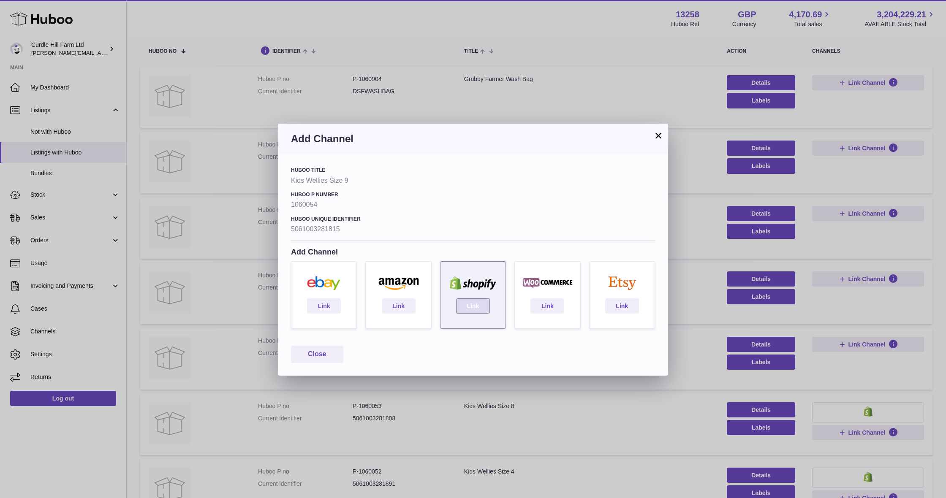
click at [480, 307] on link "Link" at bounding box center [473, 306] width 34 height 15
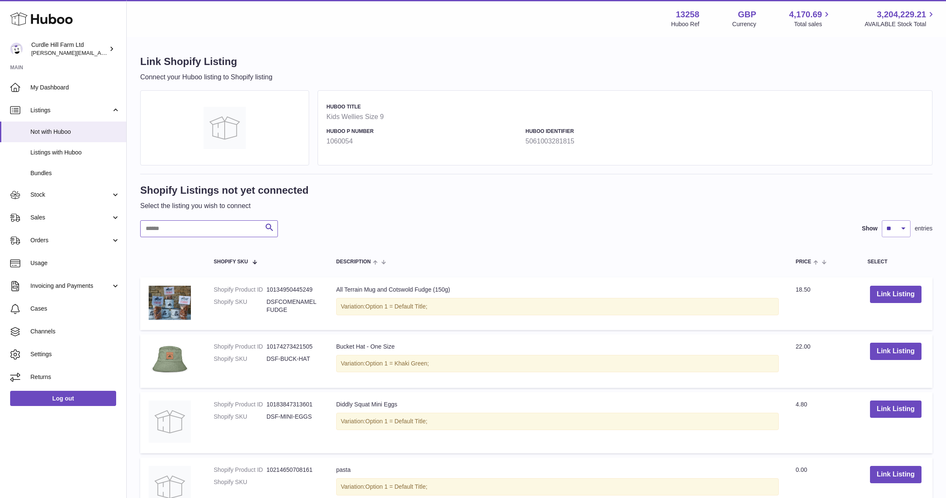
click at [236, 226] on input "text" at bounding box center [209, 228] width 138 height 17
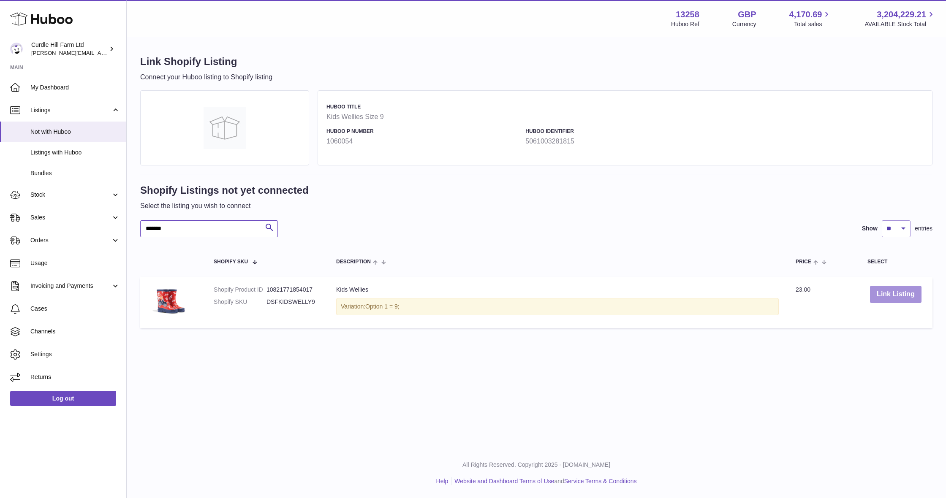
type input "*******"
click at [897, 290] on button "Link Listing" at bounding box center [896, 294] width 52 height 17
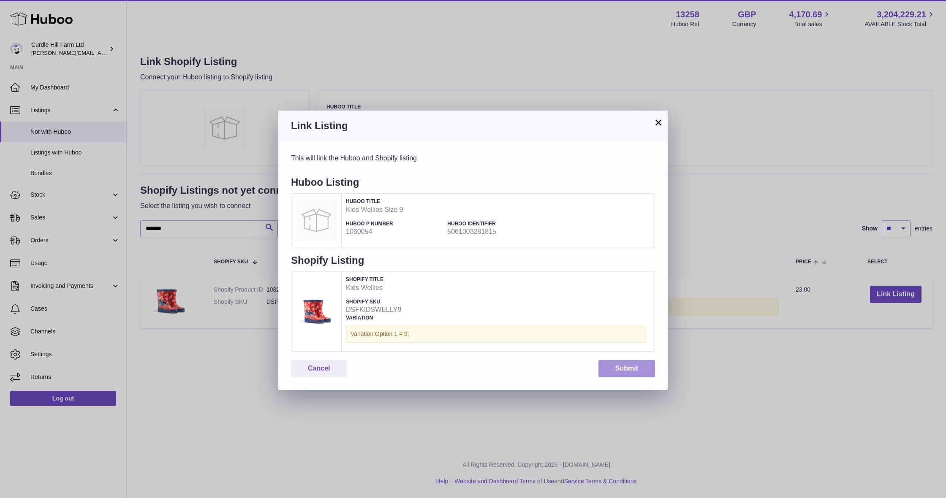
click at [616, 369] on button "Submit" at bounding box center [626, 368] width 57 height 17
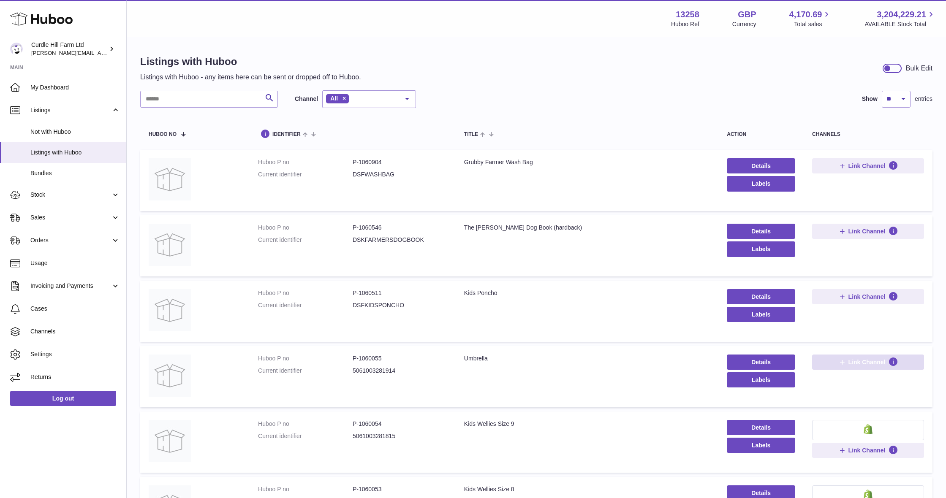
click at [869, 362] on span "Link Channel" at bounding box center [866, 362] width 37 height 8
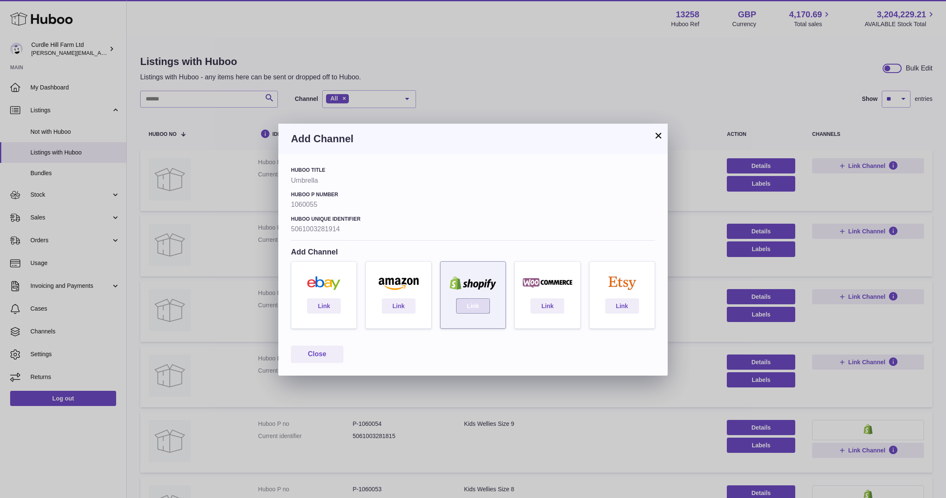
click at [467, 305] on link "Link" at bounding box center [473, 306] width 34 height 15
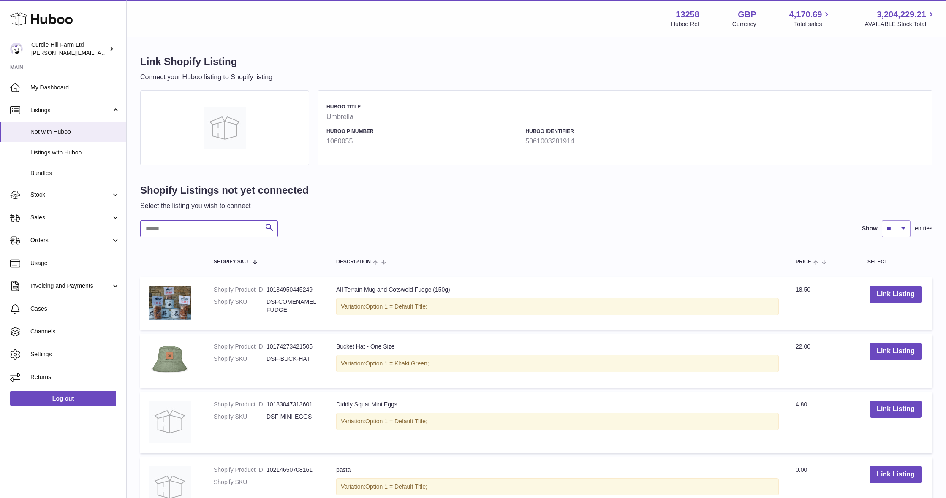
click at [182, 228] on input "text" at bounding box center [209, 228] width 138 height 17
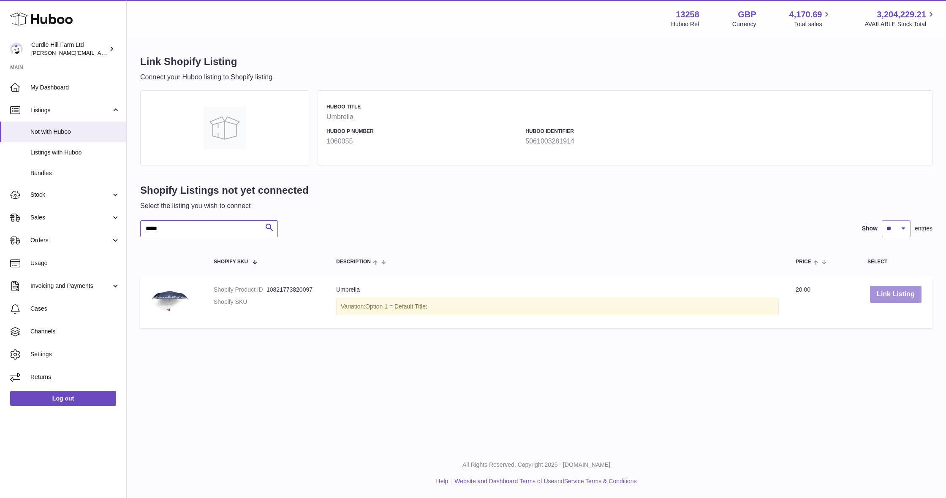
type input "*****"
click at [908, 294] on button "Link Listing" at bounding box center [896, 294] width 52 height 17
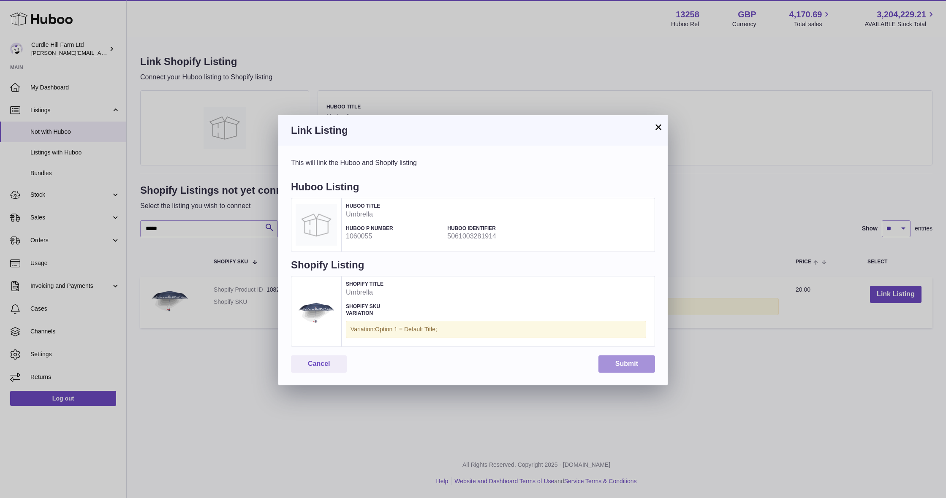
click at [616, 366] on button "Submit" at bounding box center [626, 364] width 57 height 17
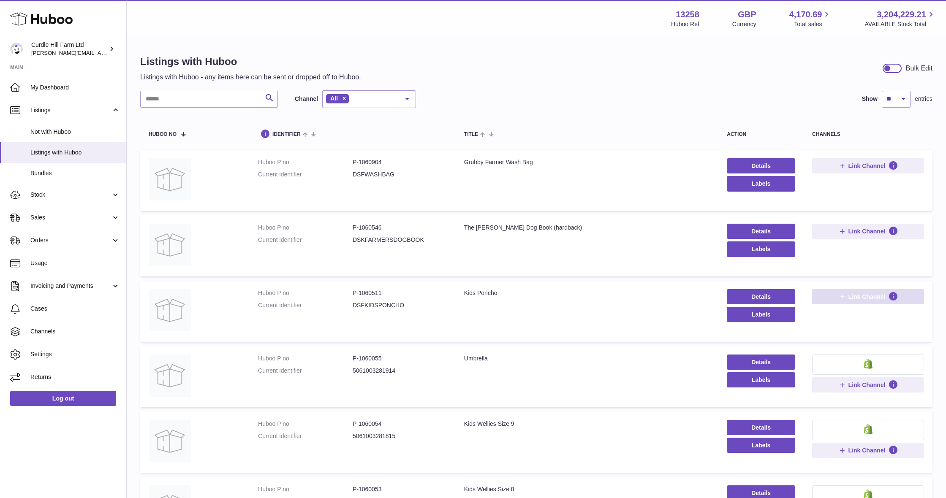
click at [865, 297] on span "Link Channel" at bounding box center [866, 297] width 37 height 8
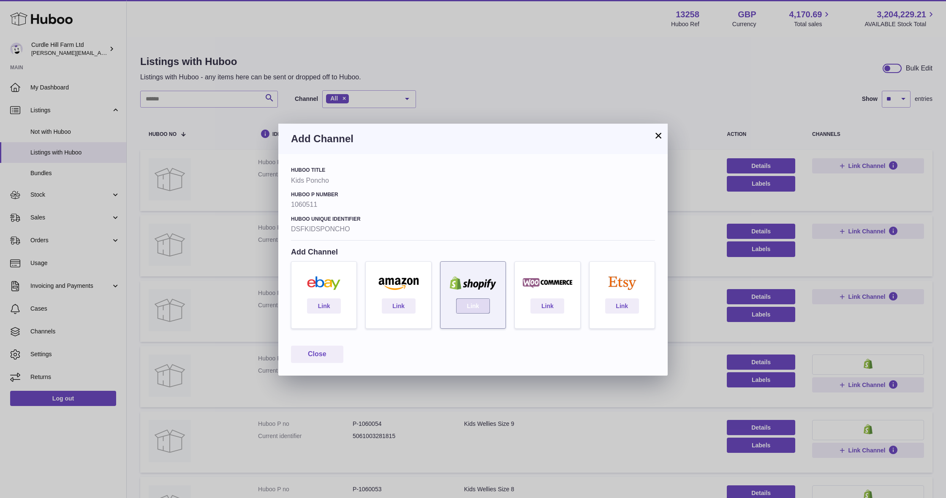
click at [480, 307] on link "Link" at bounding box center [473, 306] width 34 height 15
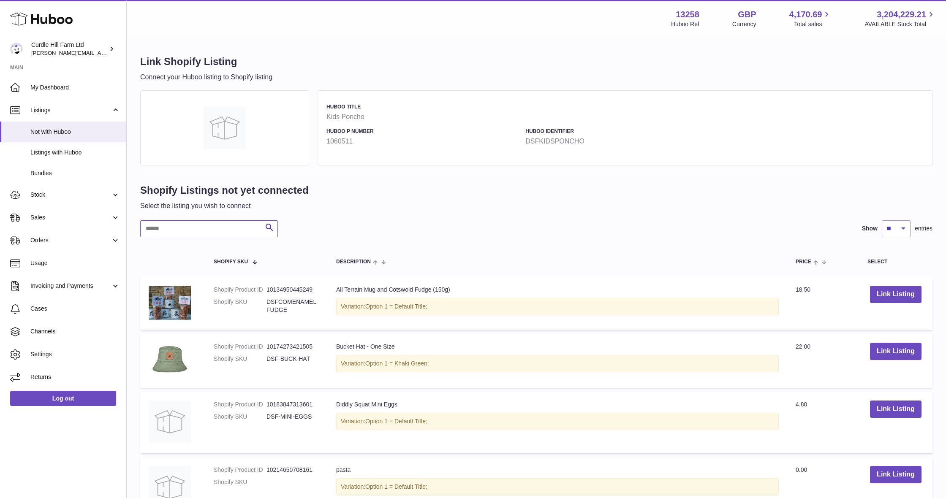
click at [231, 223] on input "text" at bounding box center [209, 228] width 138 height 17
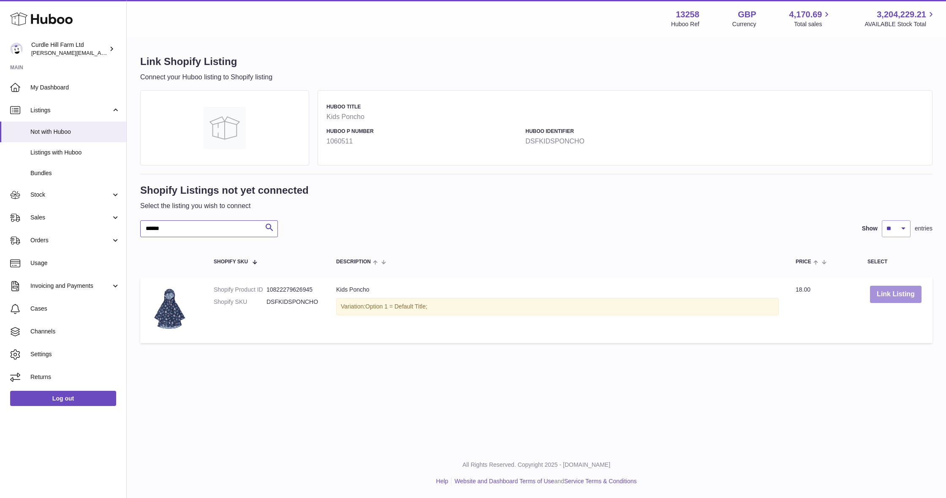
type input "******"
click at [877, 292] on button "Link Listing" at bounding box center [896, 294] width 52 height 17
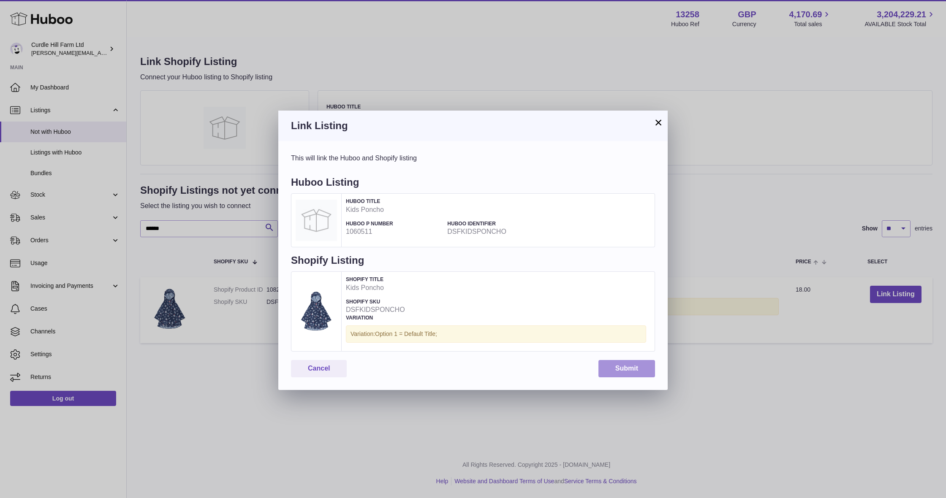
click at [638, 370] on button "Submit" at bounding box center [626, 368] width 57 height 17
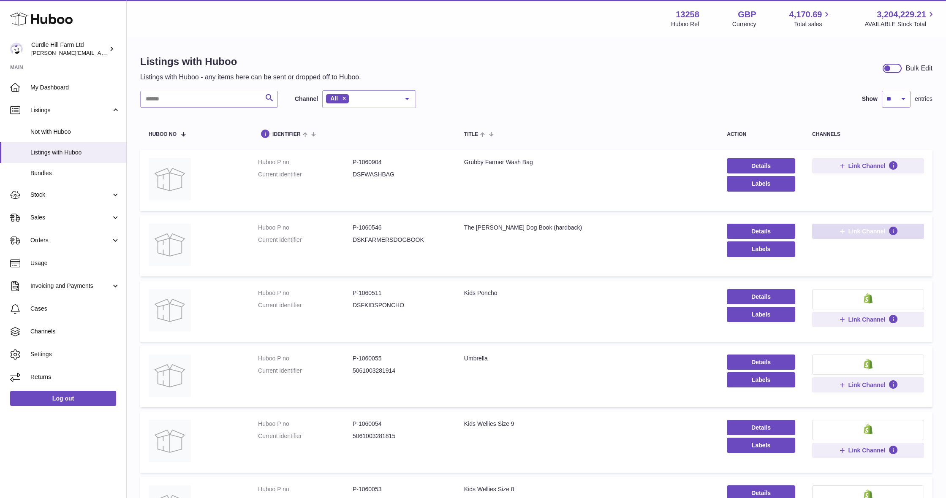
click at [849, 231] on span "Link Channel" at bounding box center [866, 232] width 37 height 8
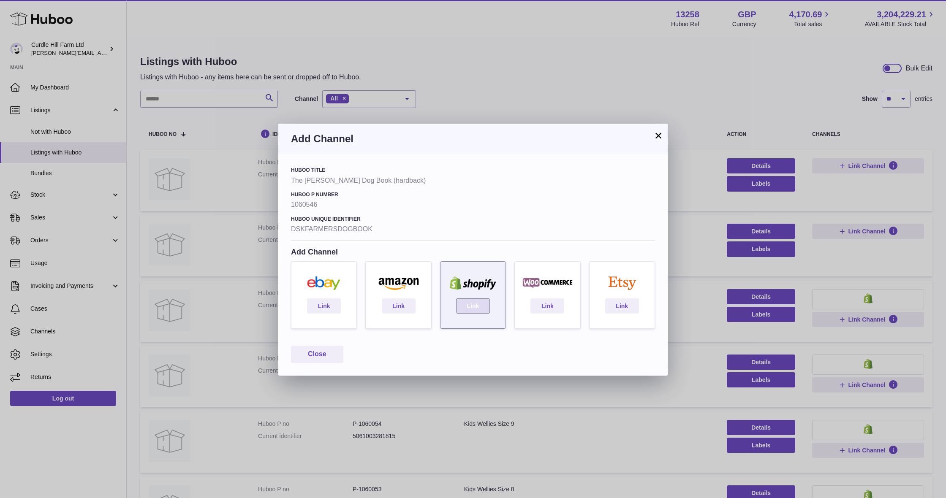
click at [485, 307] on link "Link" at bounding box center [473, 306] width 34 height 15
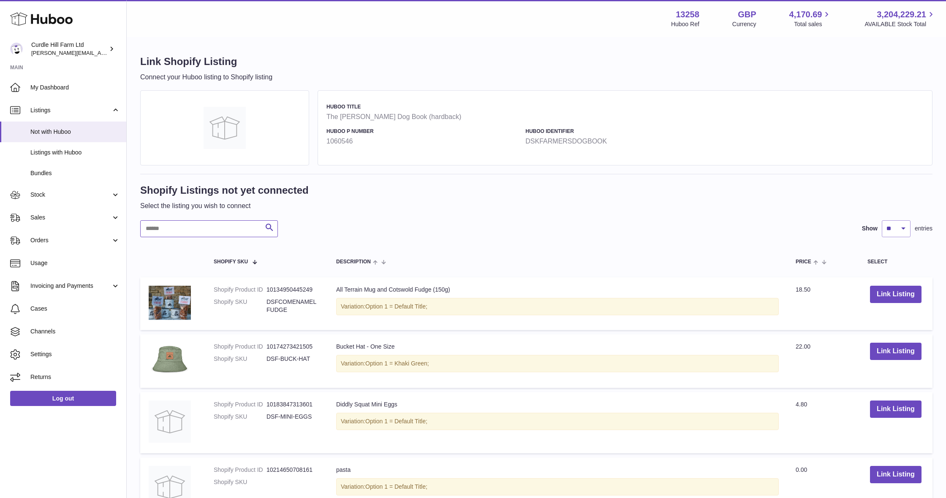
click at [235, 230] on input "text" at bounding box center [209, 228] width 138 height 17
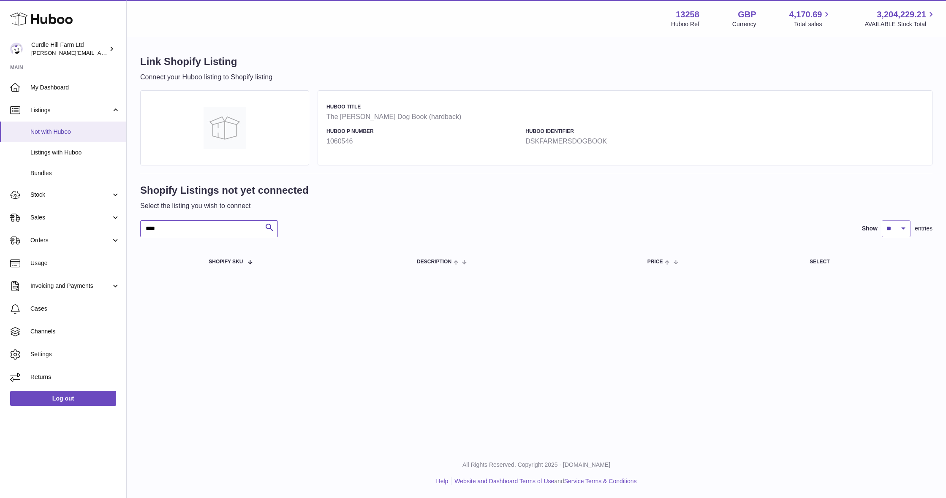
type input "****"
click at [95, 134] on span "Not with Huboo" at bounding box center [75, 132] width 90 height 8
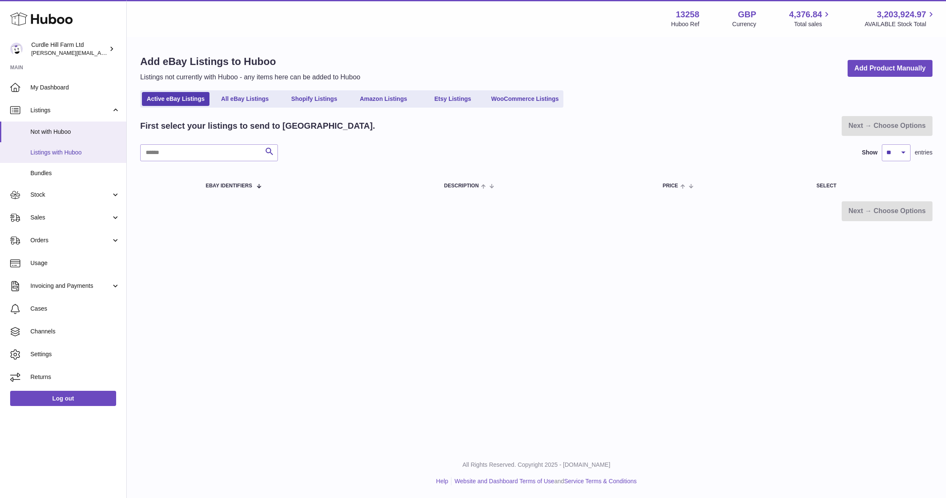
click at [67, 149] on span "Listings with Huboo" at bounding box center [75, 153] width 90 height 8
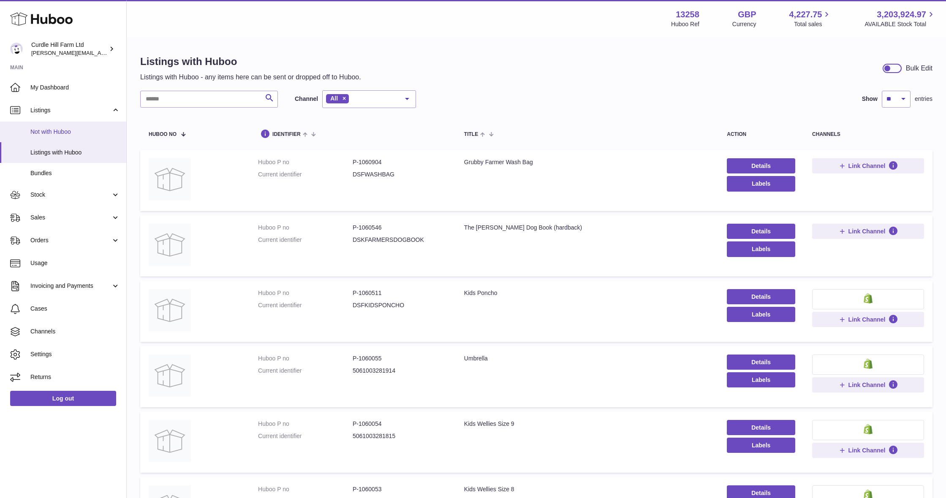
click at [71, 131] on span "Not with Huboo" at bounding box center [75, 132] width 90 height 8
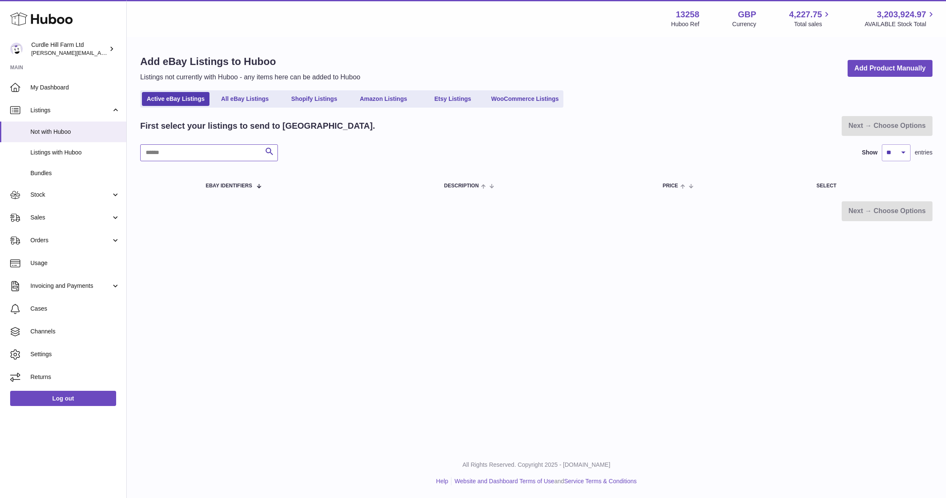
click at [192, 152] on input "text" at bounding box center [209, 152] width 138 height 17
click at [97, 155] on link "Listings with Huboo" at bounding box center [63, 152] width 126 height 21
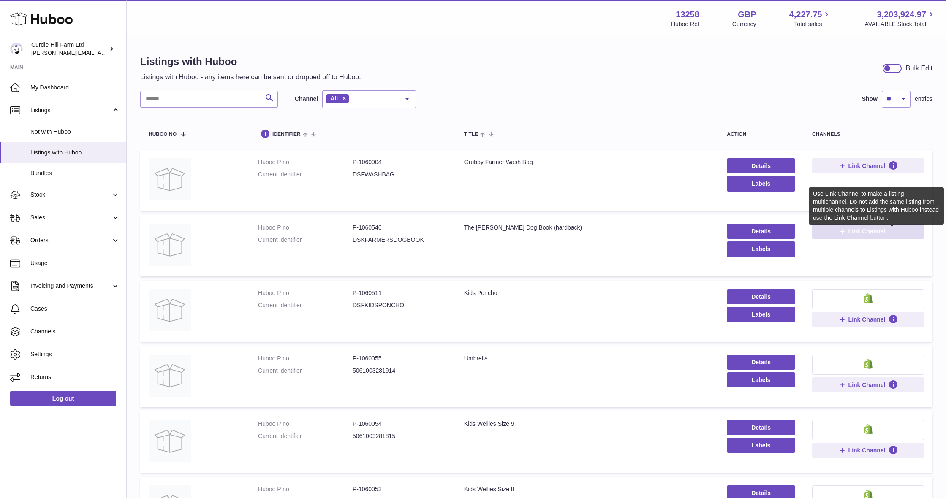
click at [888, 230] on icon at bounding box center [893, 231] width 10 height 10
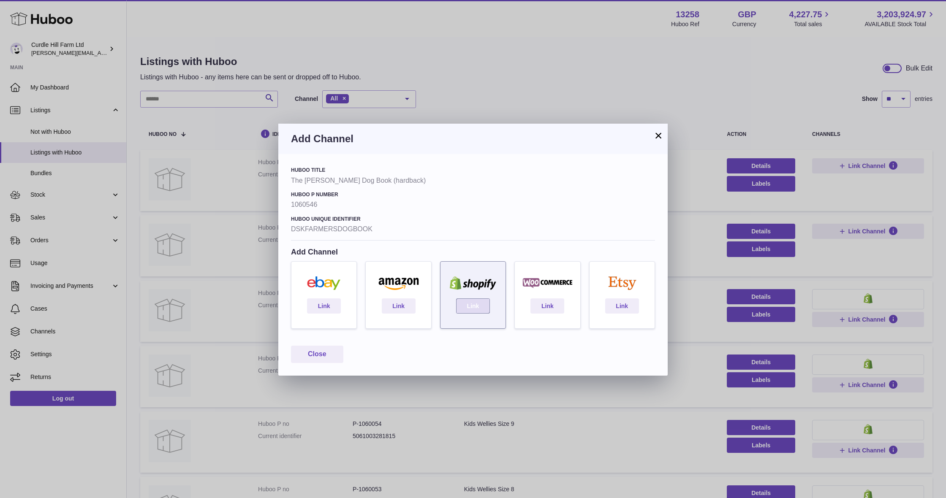
click at [482, 310] on link "Link" at bounding box center [473, 306] width 34 height 15
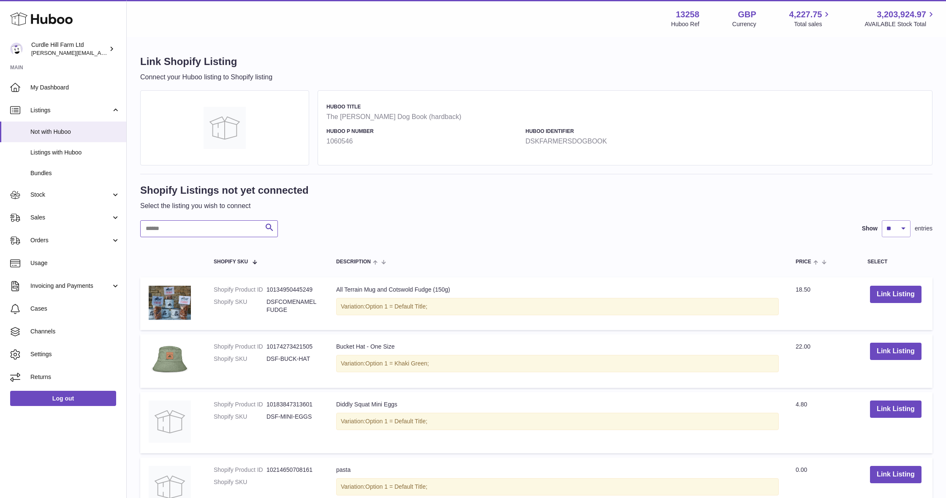
click at [218, 221] on input "text" at bounding box center [209, 228] width 138 height 17
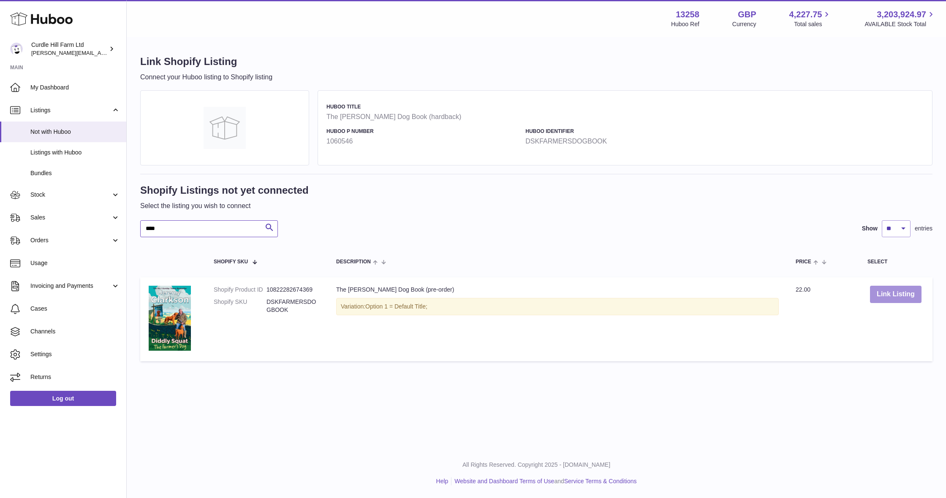
type input "****"
click at [901, 292] on button "Link Listing" at bounding box center [896, 294] width 52 height 17
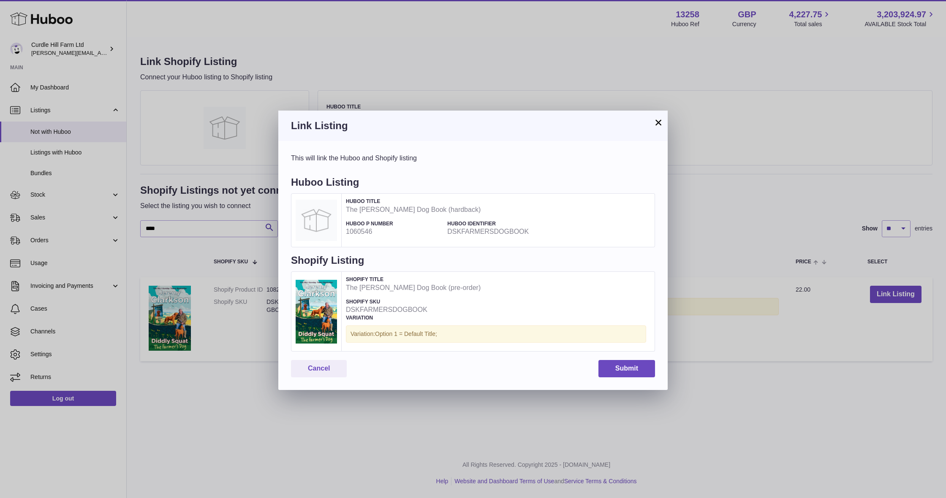
scroll to position [0, 0]
click at [619, 364] on button "Submit" at bounding box center [626, 368] width 57 height 17
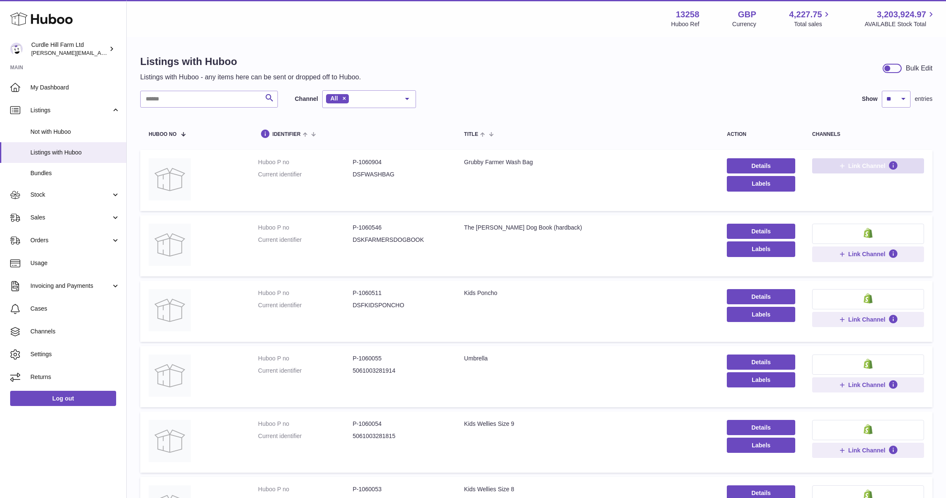
click at [855, 168] on span "Link Channel" at bounding box center [866, 166] width 37 height 8
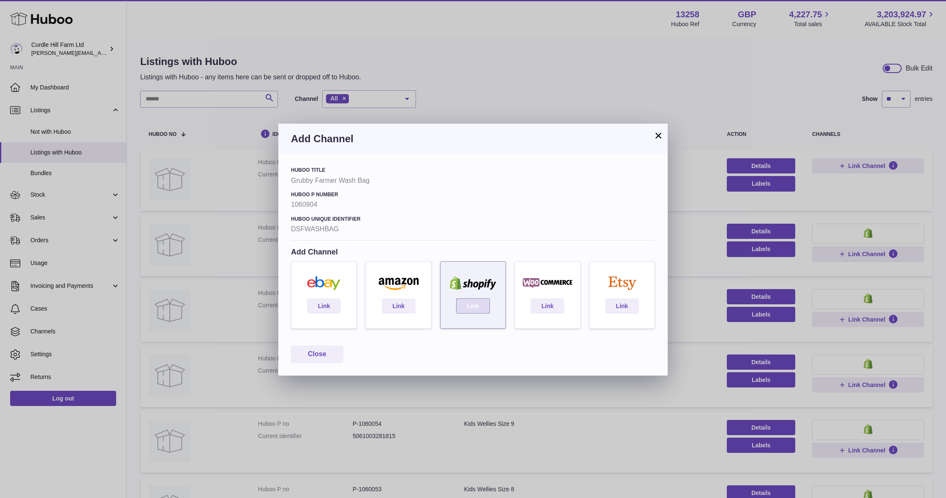
click at [479, 301] on link "Link" at bounding box center [473, 306] width 34 height 15
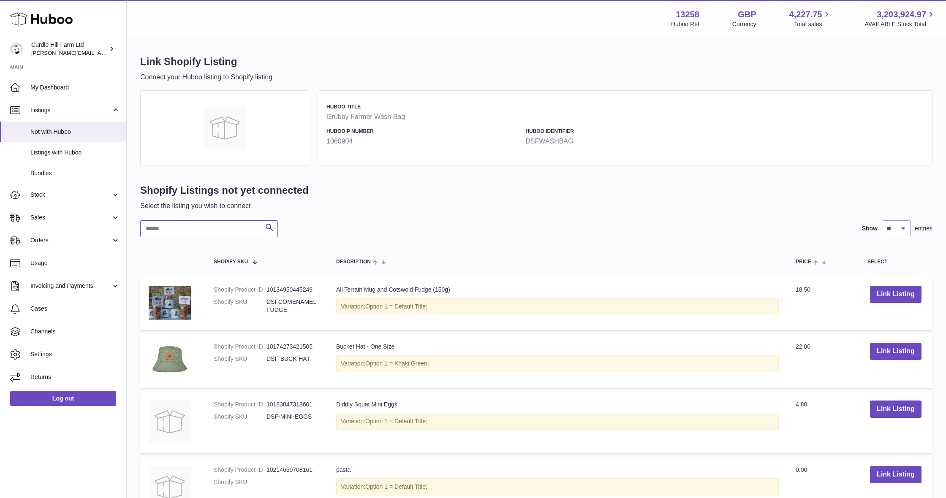
click at [235, 230] on input "text" at bounding box center [209, 228] width 138 height 17
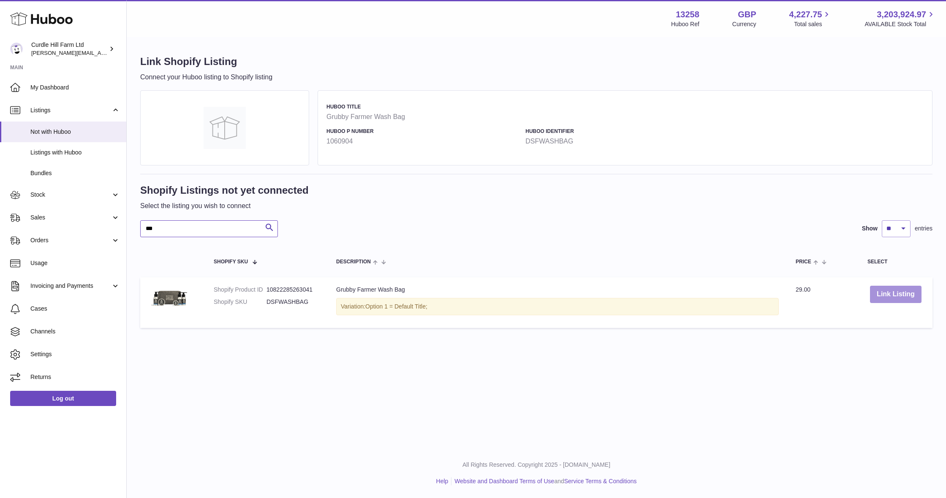
type input "***"
click at [898, 290] on button "Link Listing" at bounding box center [896, 294] width 52 height 17
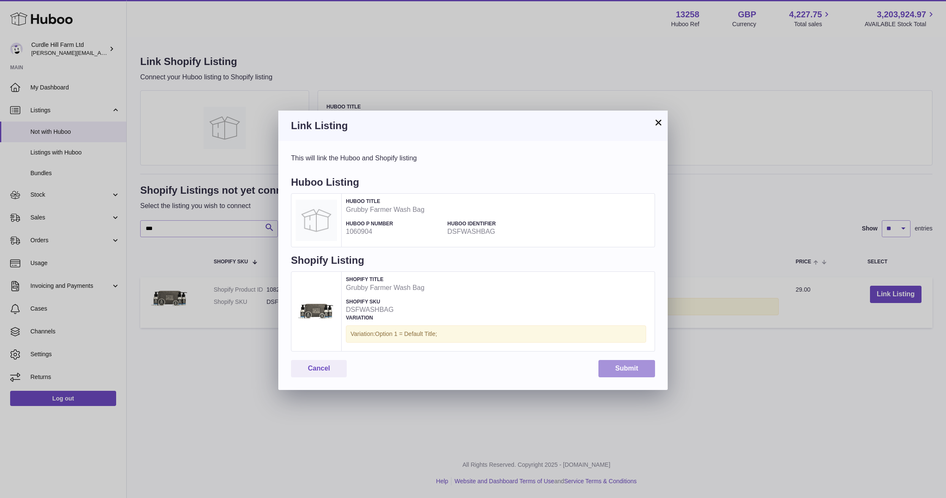
click at [629, 367] on button "Submit" at bounding box center [626, 368] width 57 height 17
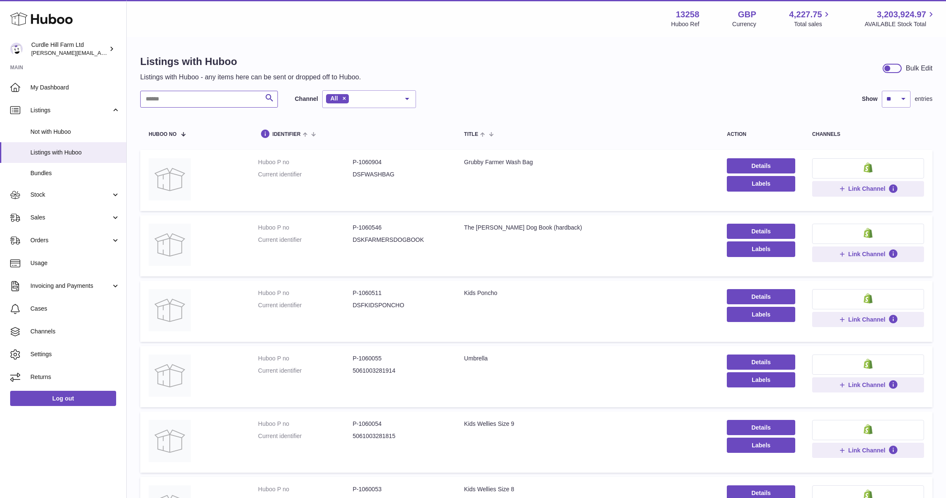
click at [228, 99] on input "text" at bounding box center [209, 99] width 138 height 17
click at [49, 198] on link "Stock" at bounding box center [63, 195] width 126 height 23
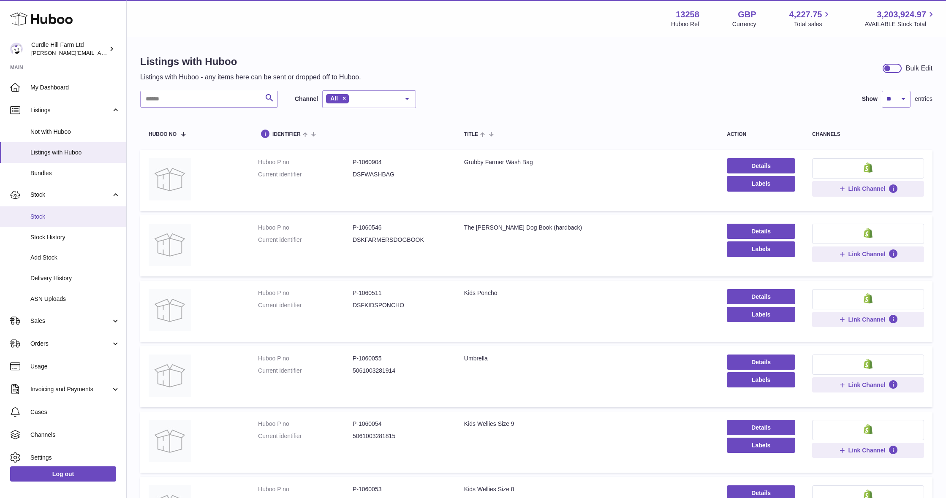
click at [54, 215] on span "Stock" at bounding box center [75, 217] width 90 height 8
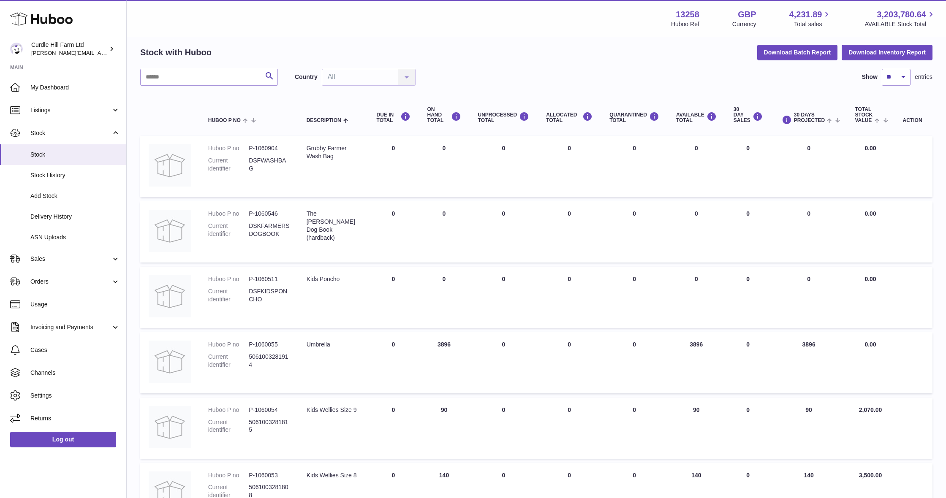
scroll to position [33, 0]
click at [185, 79] on input "text" at bounding box center [209, 76] width 138 height 17
click at [62, 190] on link "Add Stock" at bounding box center [63, 196] width 126 height 21
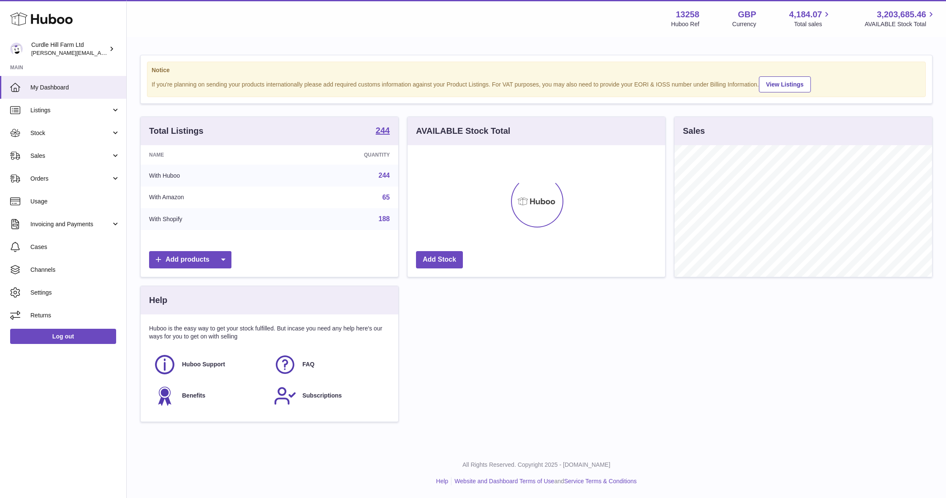
scroll to position [132, 258]
click at [62, 159] on link "Sales" at bounding box center [63, 155] width 126 height 23
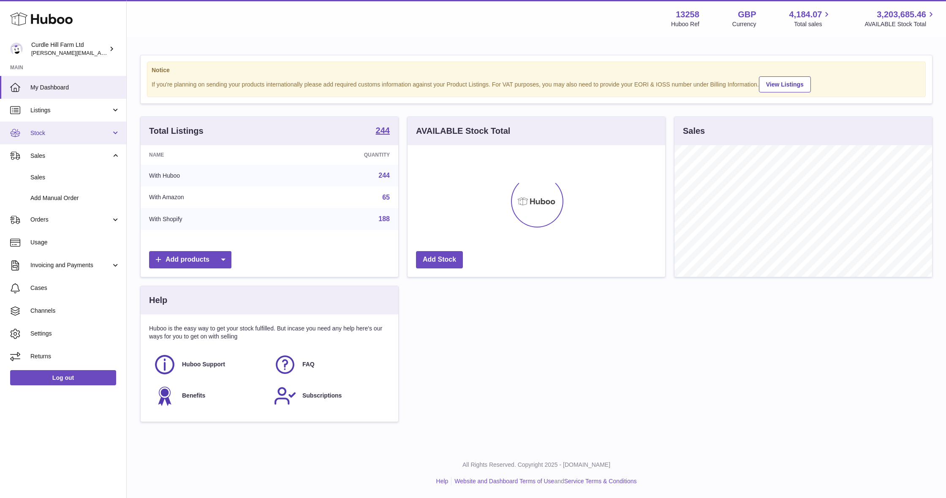
click at [65, 134] on span "Stock" at bounding box center [70, 133] width 81 height 8
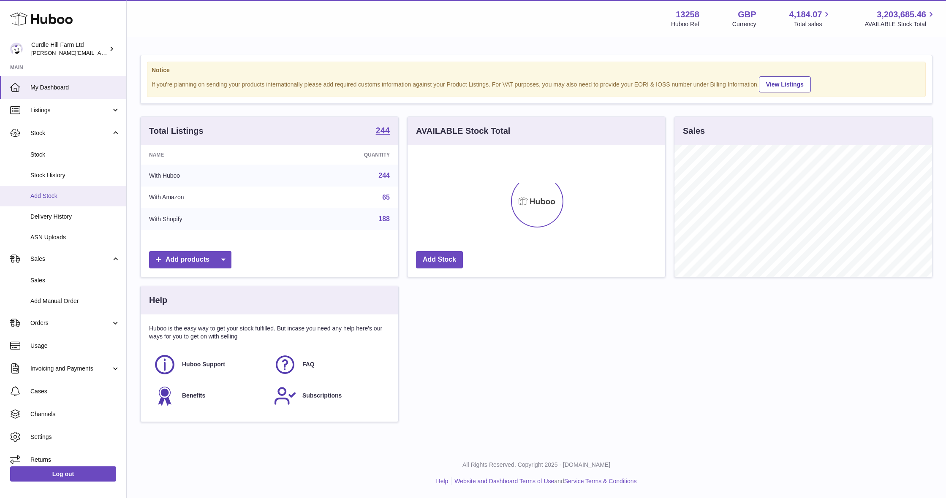
click at [66, 197] on span "Add Stock" at bounding box center [75, 196] width 90 height 8
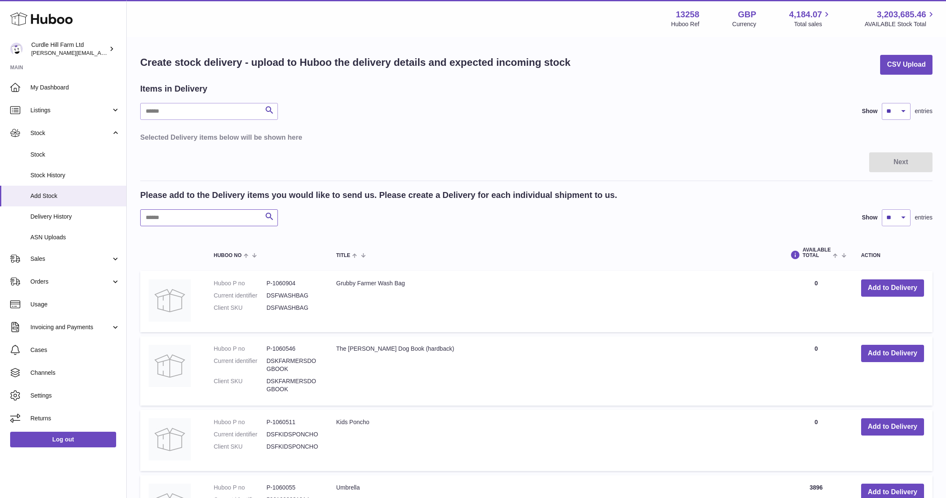
click at [223, 222] on input "text" at bounding box center [209, 217] width 138 height 17
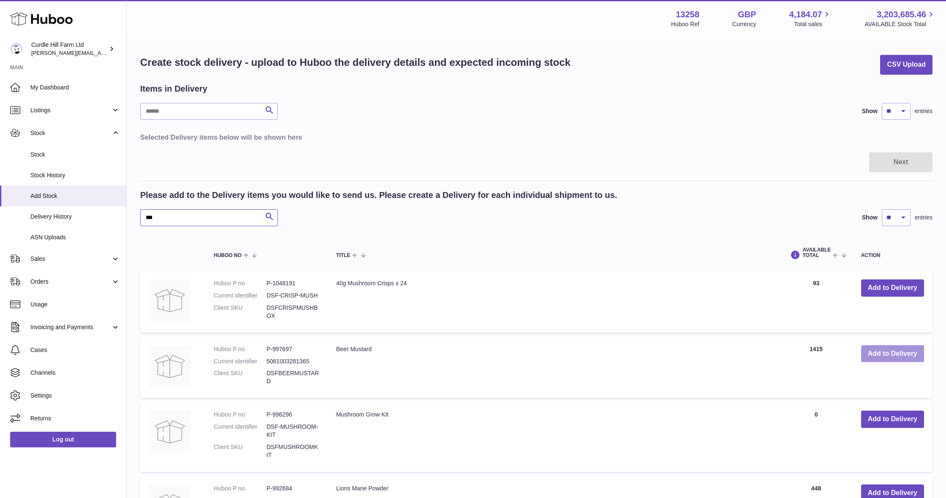
type input "***"
click at [873, 353] on button "Add to Delivery" at bounding box center [892, 353] width 63 height 17
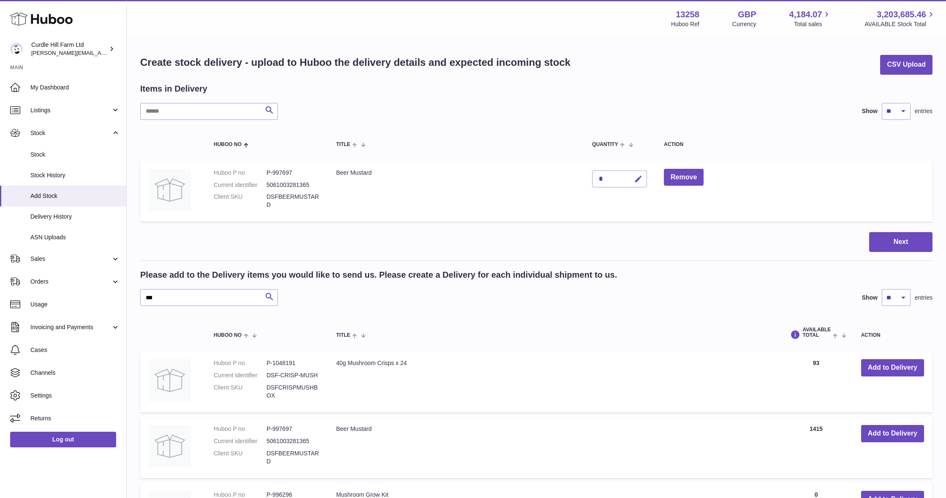
click at [636, 175] on icon "button" at bounding box center [638, 179] width 9 height 9
type input "****"
click at [639, 176] on icon "submit" at bounding box center [639, 179] width 8 height 8
click at [896, 249] on button "Next" at bounding box center [900, 242] width 63 height 20
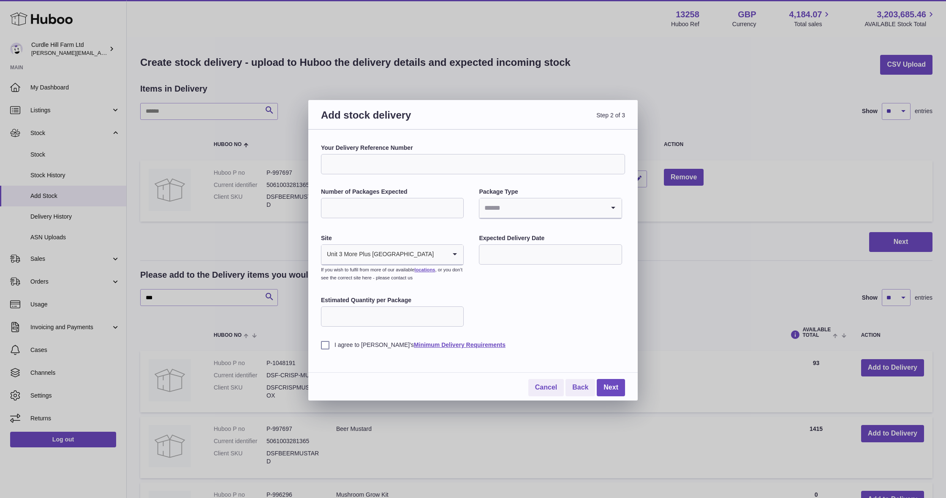
click at [393, 159] on input "Your Delivery Reference Number" at bounding box center [473, 164] width 304 height 20
type input "**********"
type input "*"
click at [516, 202] on input "Search for option" at bounding box center [541, 207] width 125 height 19
click at [516, 253] on li "Pallets" at bounding box center [550, 247] width 141 height 17
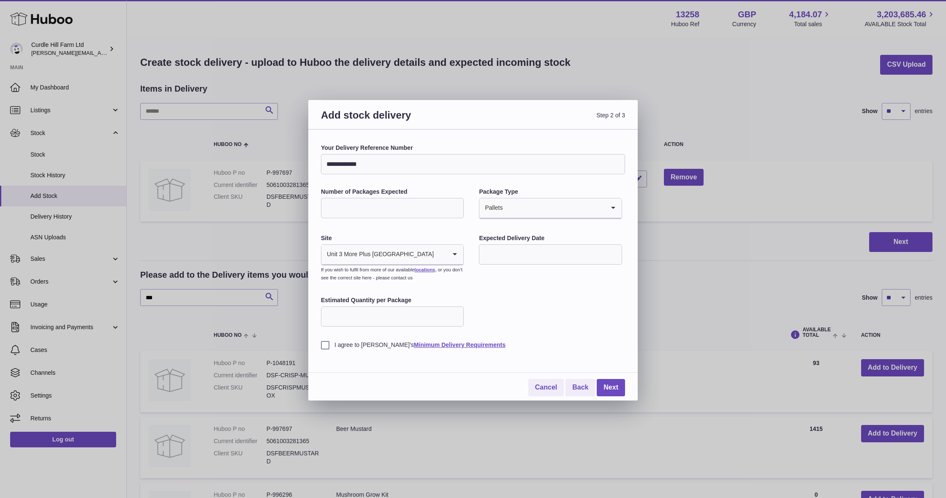
click at [514, 251] on input "text" at bounding box center [550, 254] width 143 height 20
click at [596, 324] on span "12" at bounding box center [593, 323] width 15 height 15
type input "**********"
click at [326, 344] on label "I agree to Huboo's Minimum Delivery Requirements" at bounding box center [473, 345] width 304 height 8
drag, startPoint x: 611, startPoint y: 383, endPoint x: 607, endPoint y: 383, distance: 4.3
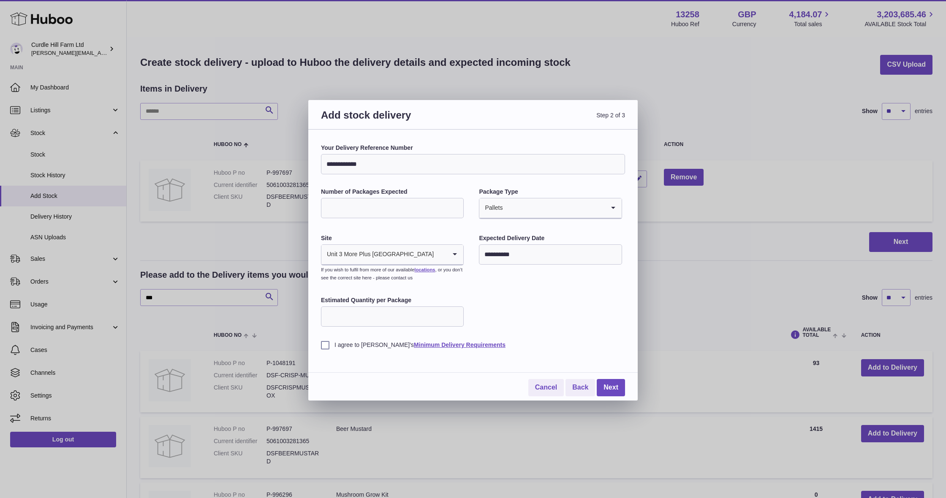
click at [611, 383] on link "Next" at bounding box center [611, 387] width 28 height 17
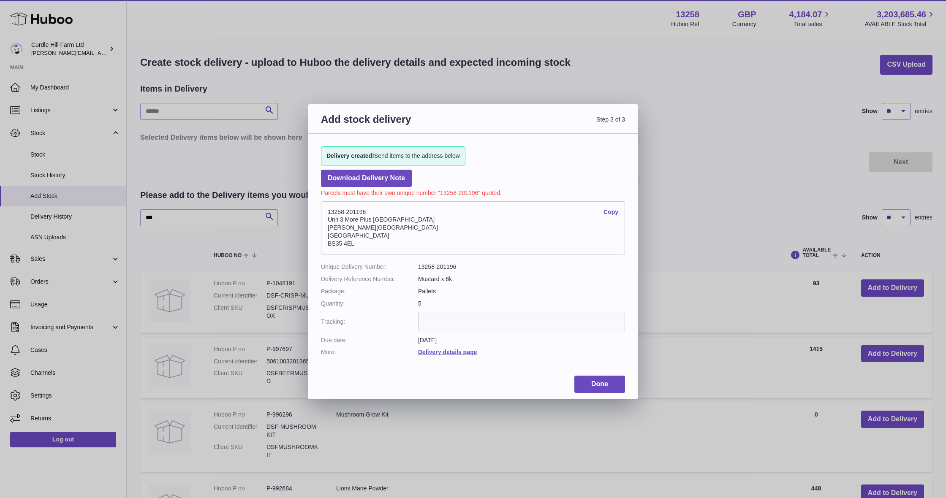
scroll to position [0, 0]
drag, startPoint x: 362, startPoint y: 243, endPoint x: 325, endPoint y: 212, distance: 48.6
click at [325, 212] on address "13258-201196 Copy Unit 3 More Plus Central Park Hudson Avenue Severn Beach BS35…" at bounding box center [473, 227] width 304 height 53
copy address "13258-201196 Copy Unit 3 More Plus Central Park Hudson Avenue Severn Beach BS35…"
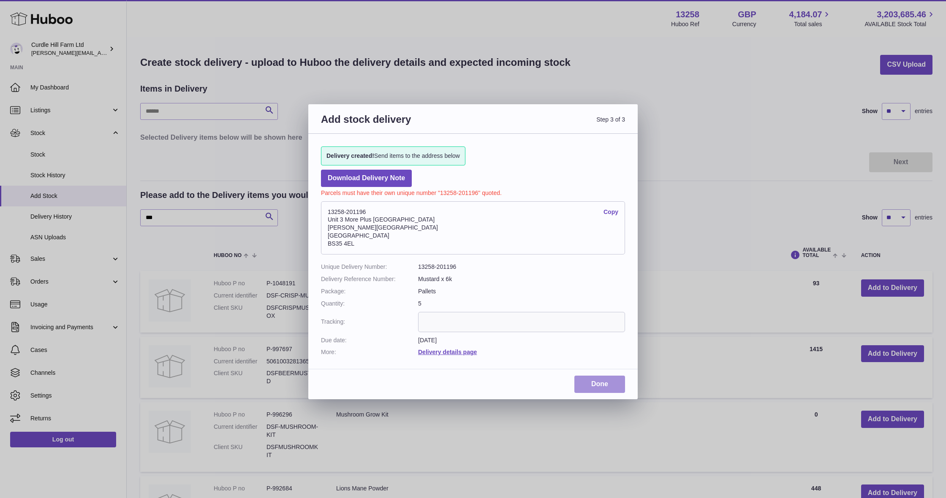
click at [601, 378] on link "Done" at bounding box center [599, 384] width 51 height 17
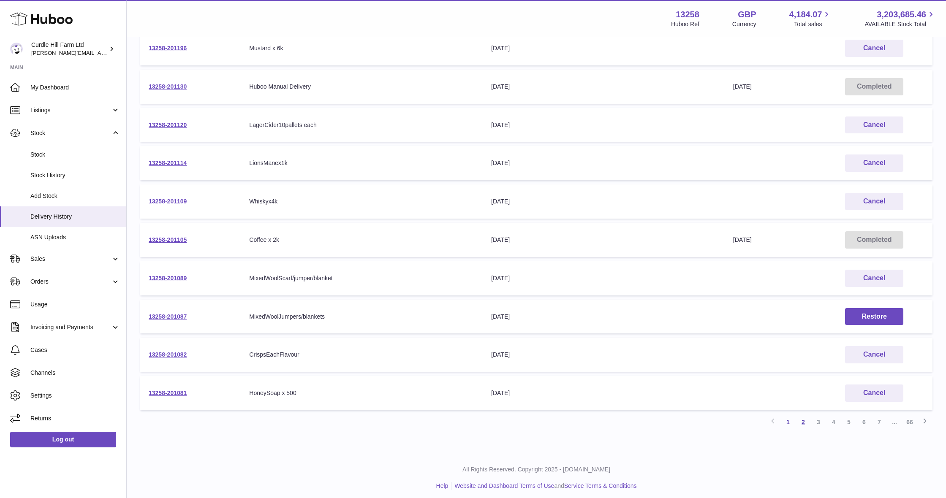
click at [800, 419] on link "2" at bounding box center [802, 422] width 15 height 15
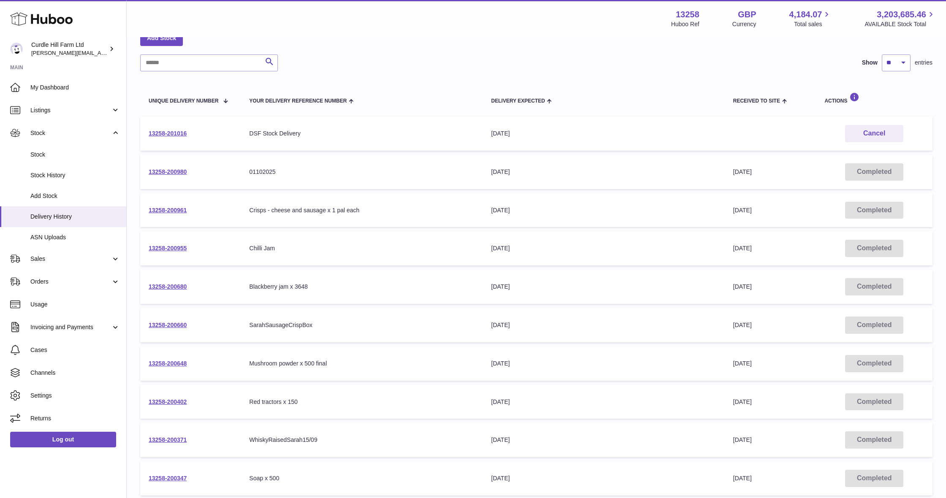
scroll to position [43, 0]
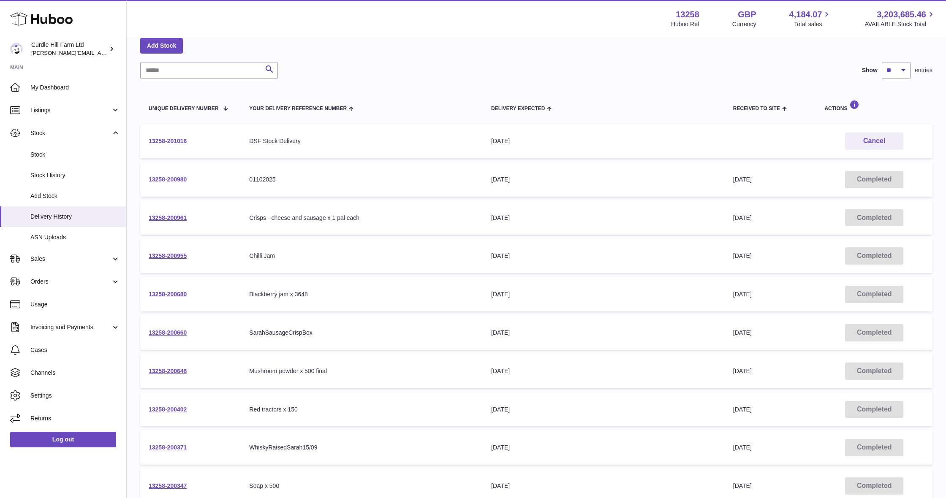
click at [163, 138] on link "13258-201016" at bounding box center [168, 141] width 38 height 7
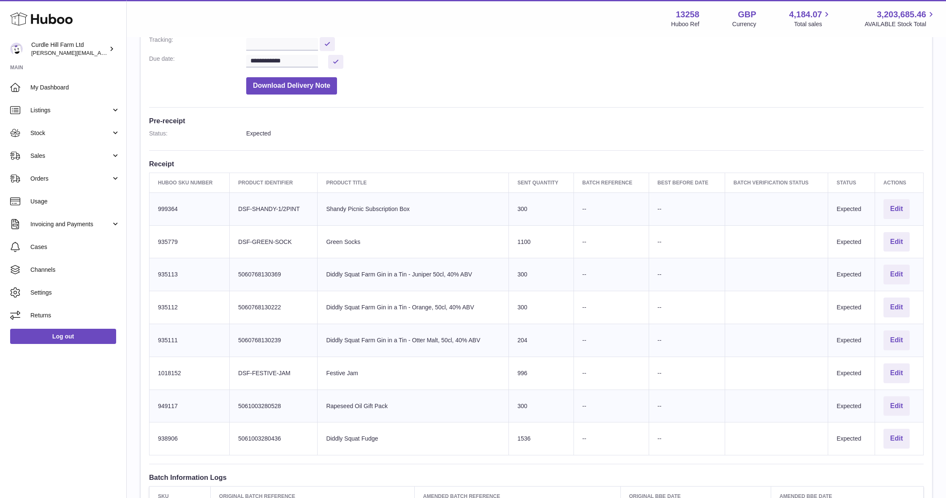
scroll to position [152, 0]
